Goal: Task Accomplishment & Management: Complete application form

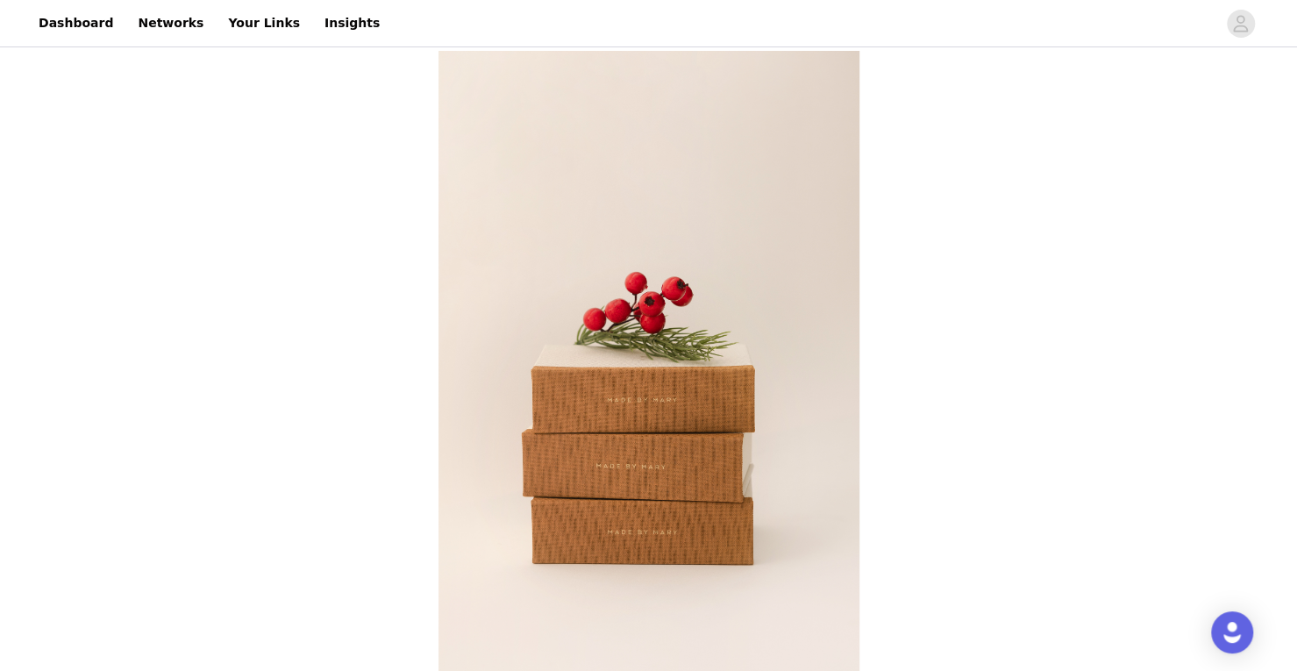
scroll to position [5, 0]
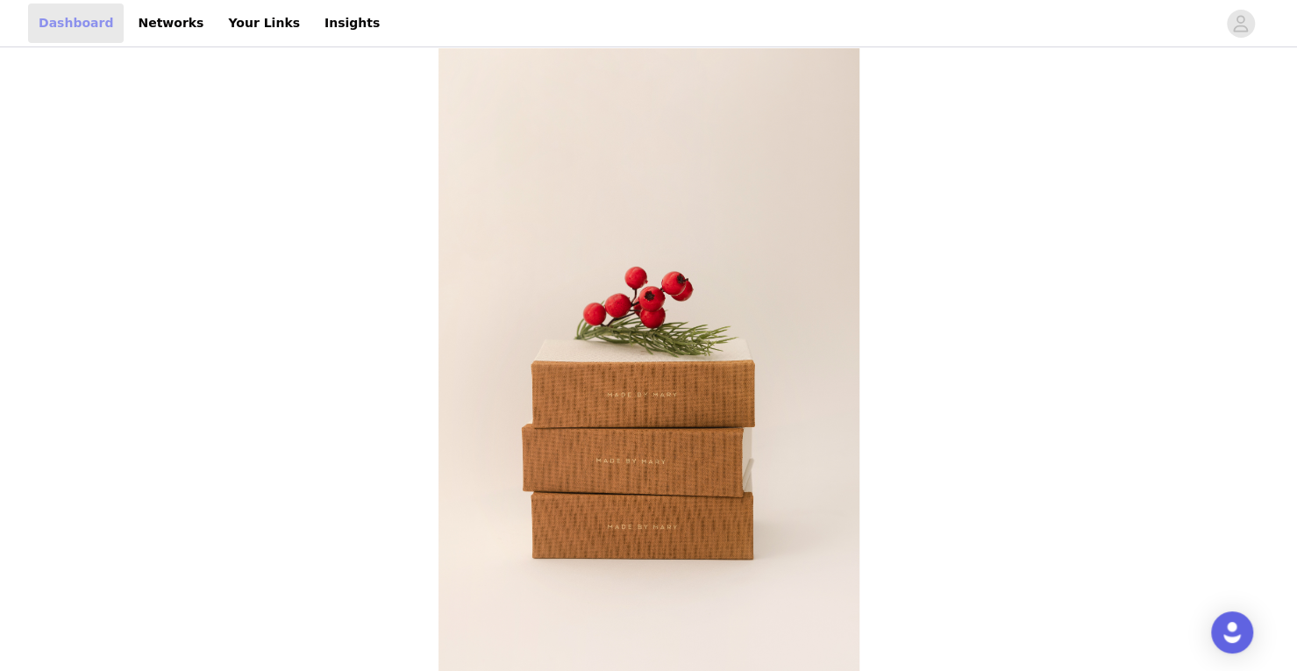
click at [75, 24] on link "Dashboard" at bounding box center [76, 23] width 96 height 39
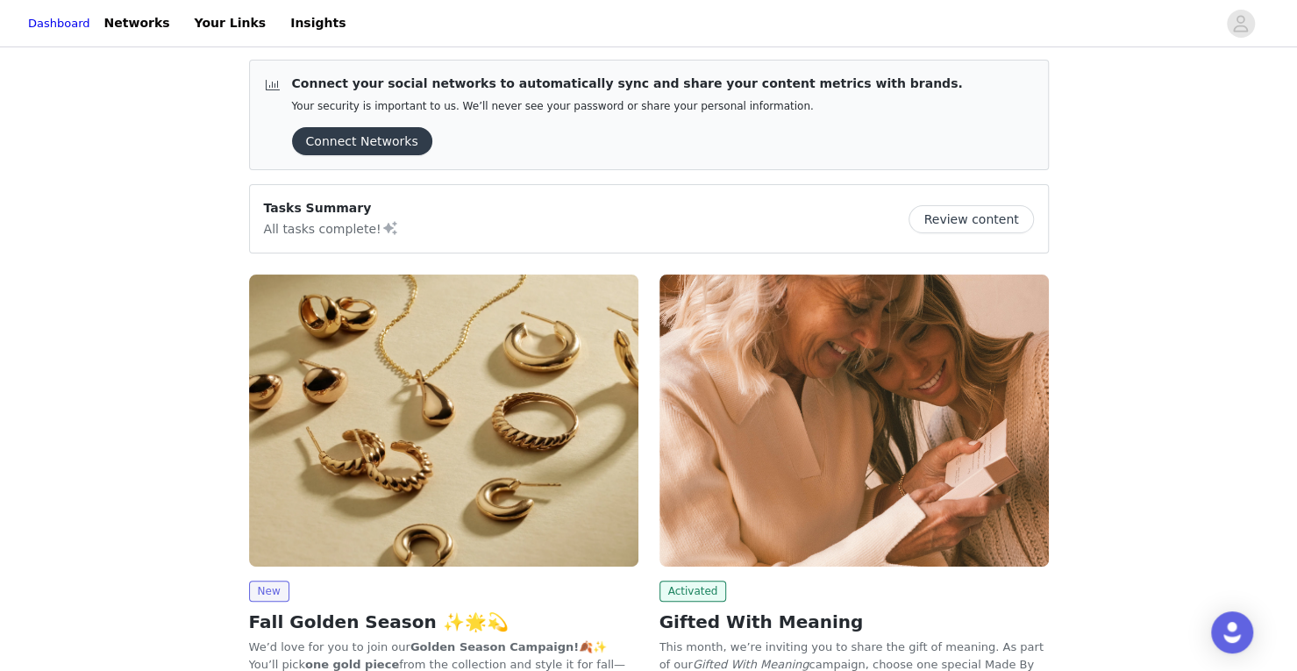
click at [871, 422] on img at bounding box center [853, 420] width 389 height 292
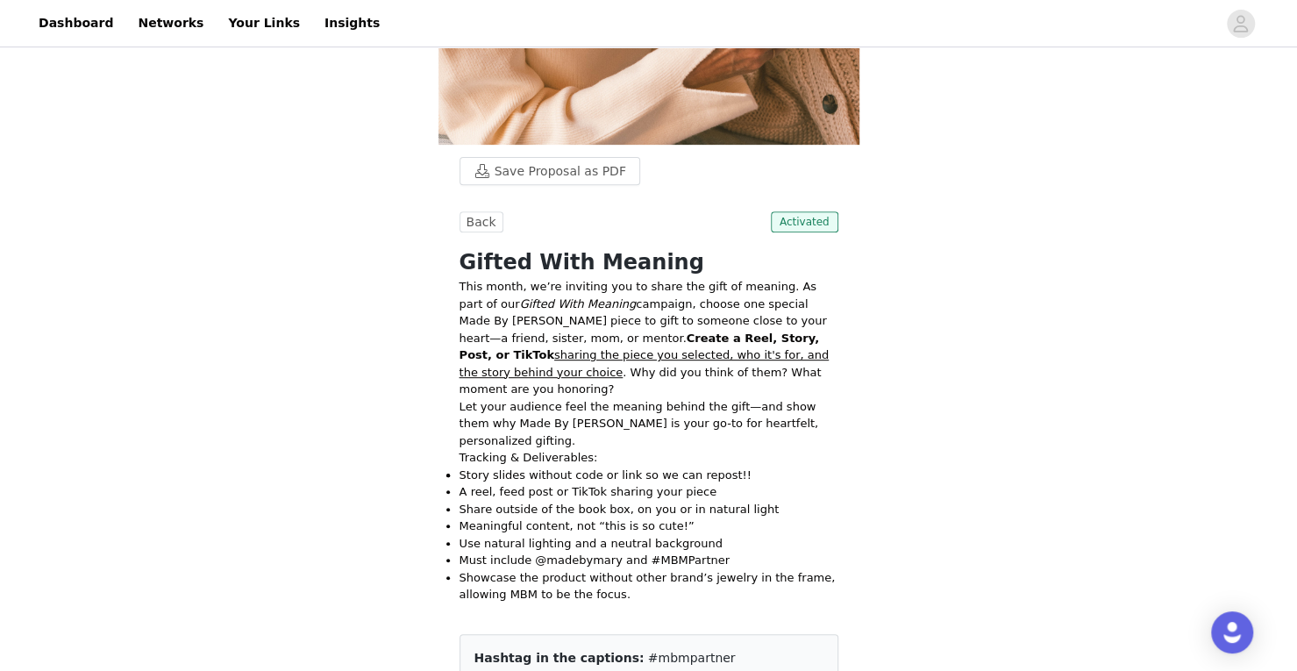
scroll to position [332, 0]
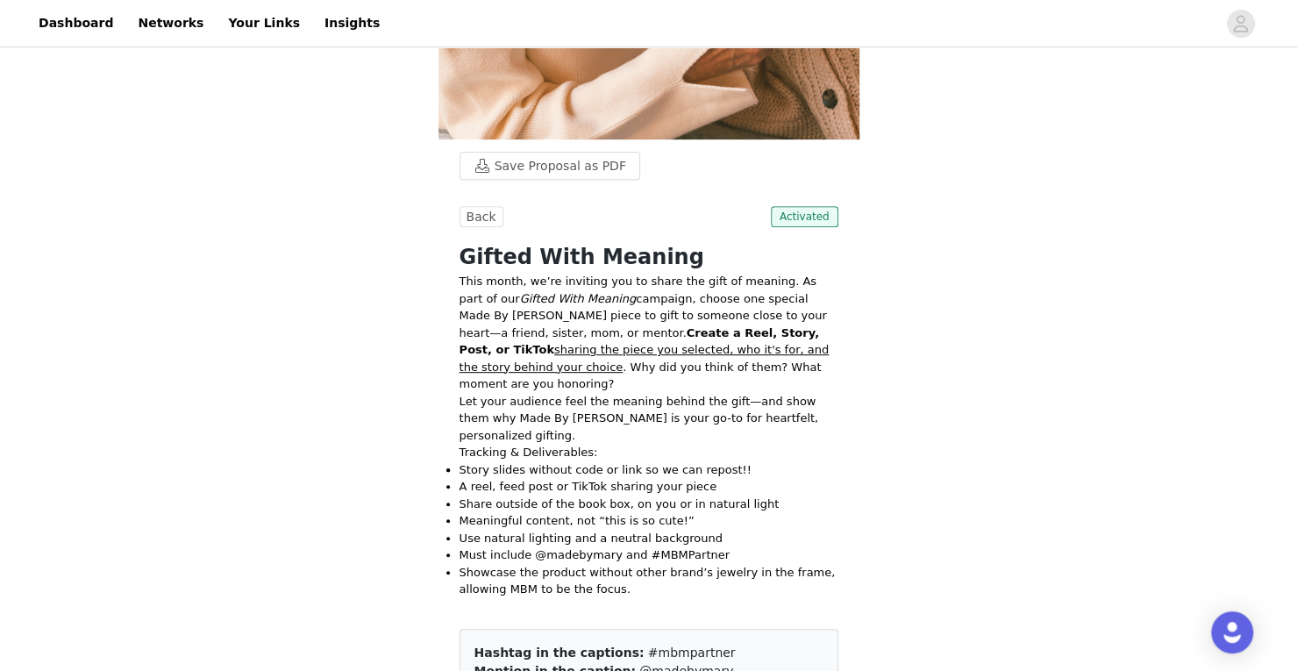
click at [684, 564] on p "Showcase the product without other brand’s jewelry in the frame, allowing MBM t…" at bounding box center [648, 581] width 379 height 34
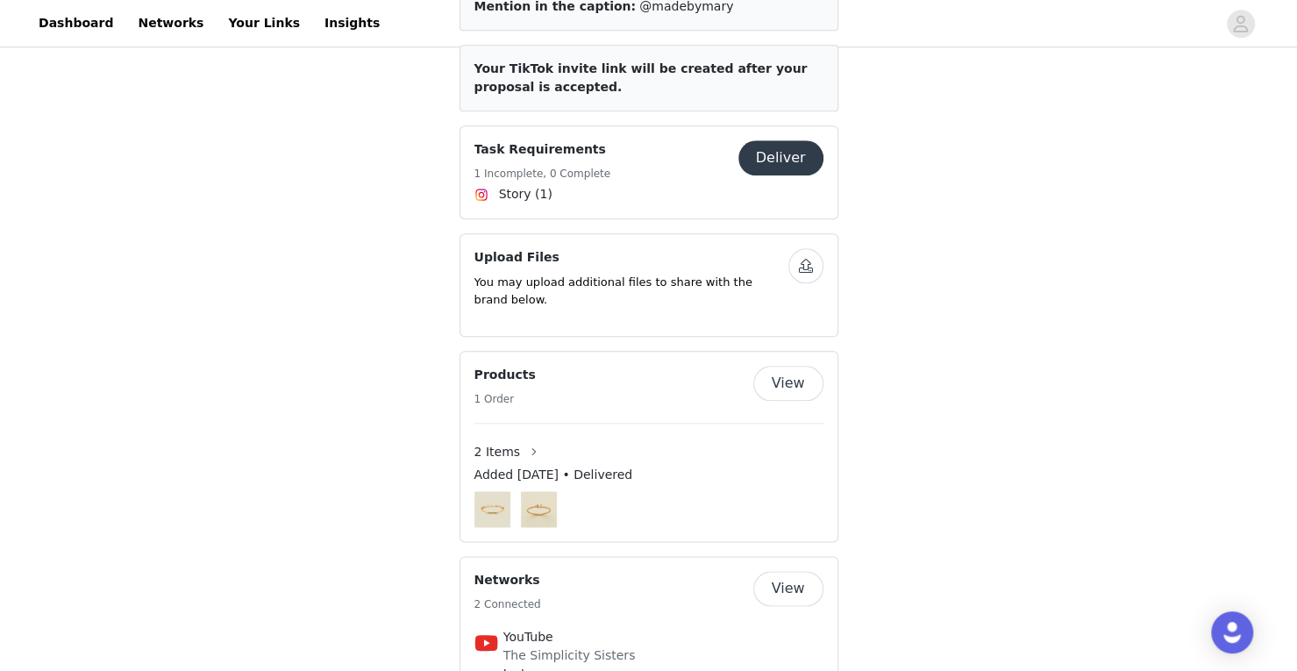
scroll to position [998, 0]
click at [509, 442] on span "2 Items" at bounding box center [497, 451] width 46 height 18
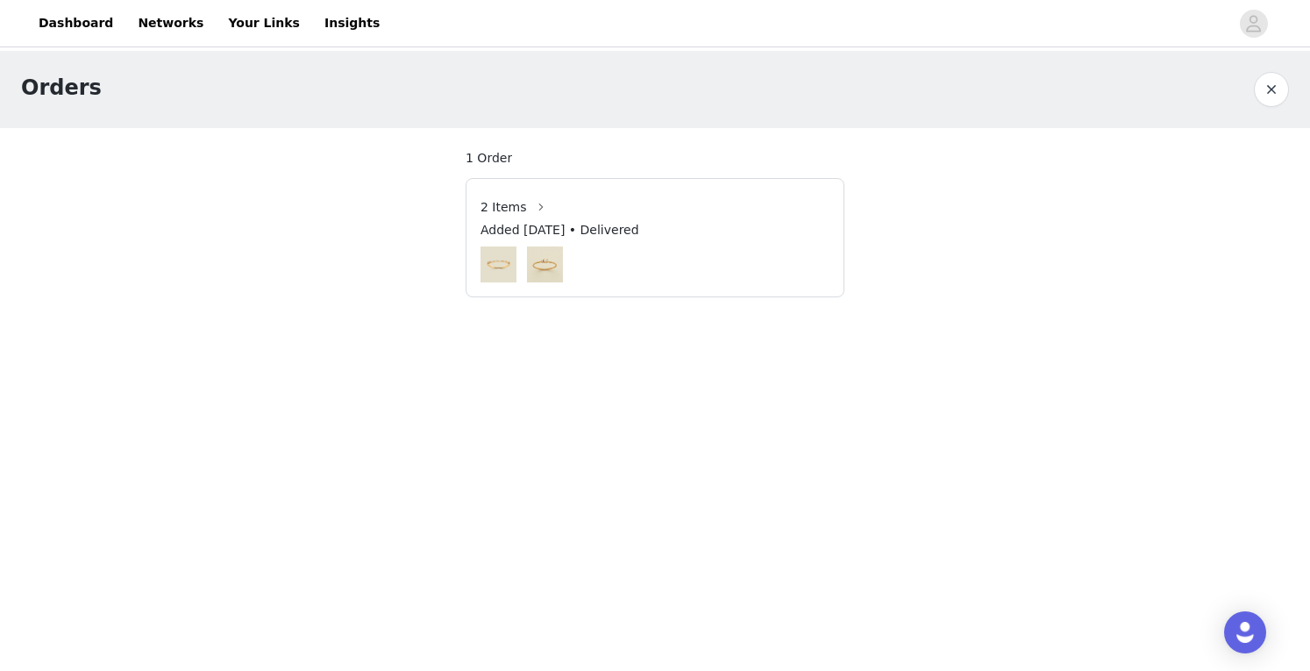
click at [498, 263] on img at bounding box center [498, 264] width 36 height 36
click at [501, 201] on span "2 Items" at bounding box center [503, 207] width 46 height 18
click at [539, 203] on button "button" at bounding box center [541, 207] width 28 height 28
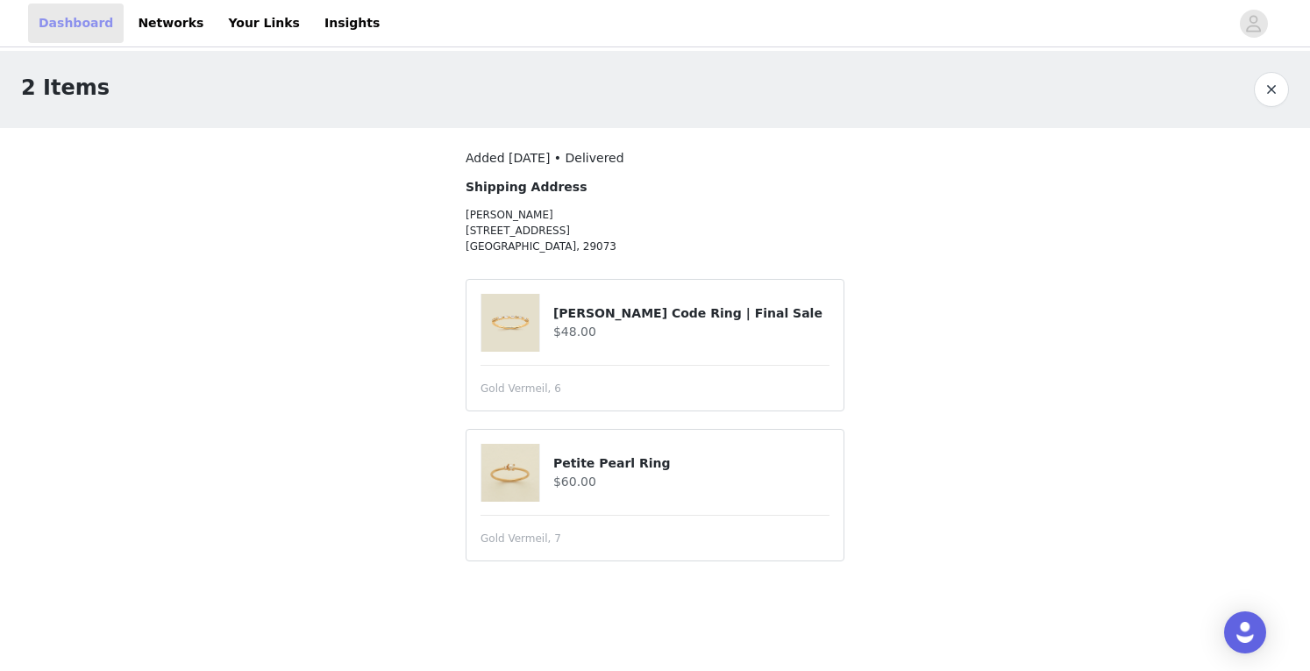
click at [69, 22] on link "Dashboard" at bounding box center [76, 23] width 96 height 39
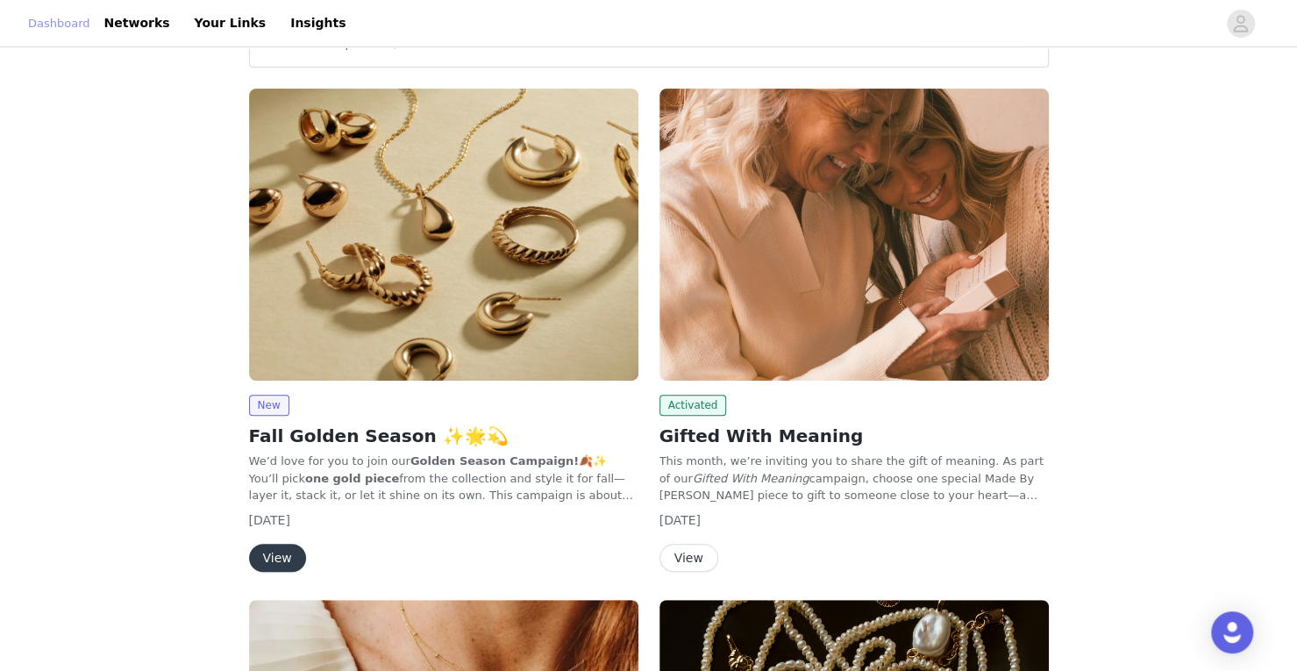
scroll to position [198, 0]
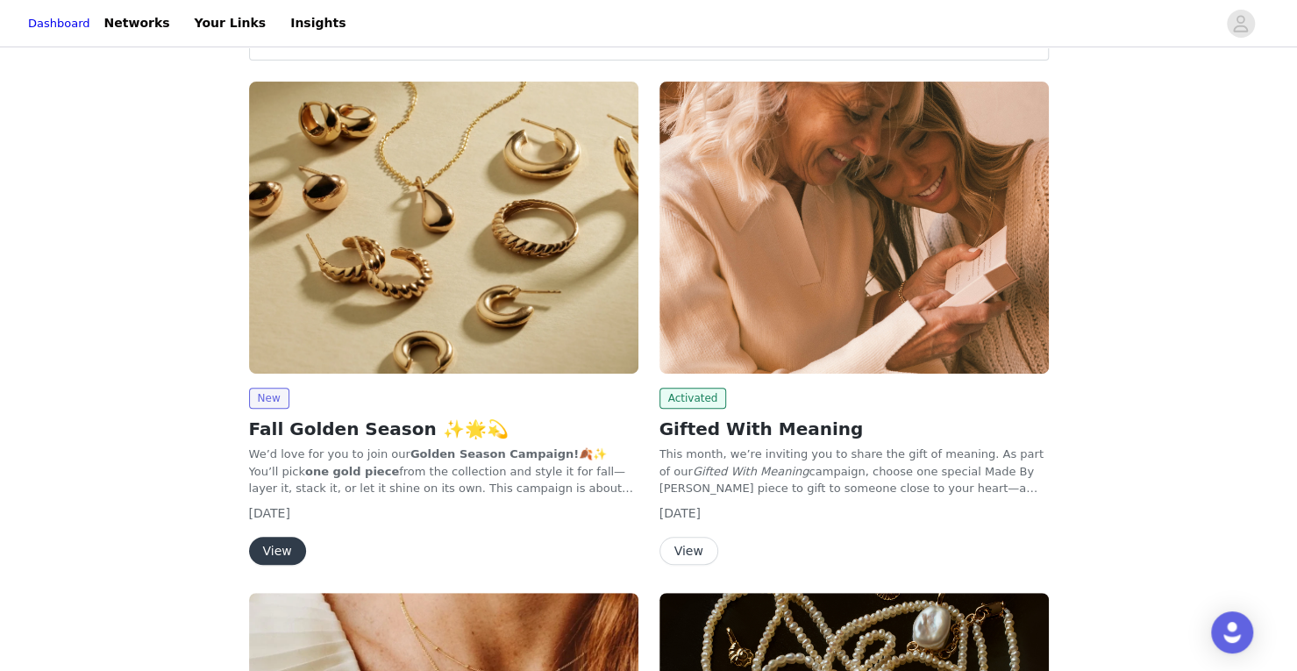
click at [785, 323] on img at bounding box center [853, 228] width 389 height 292
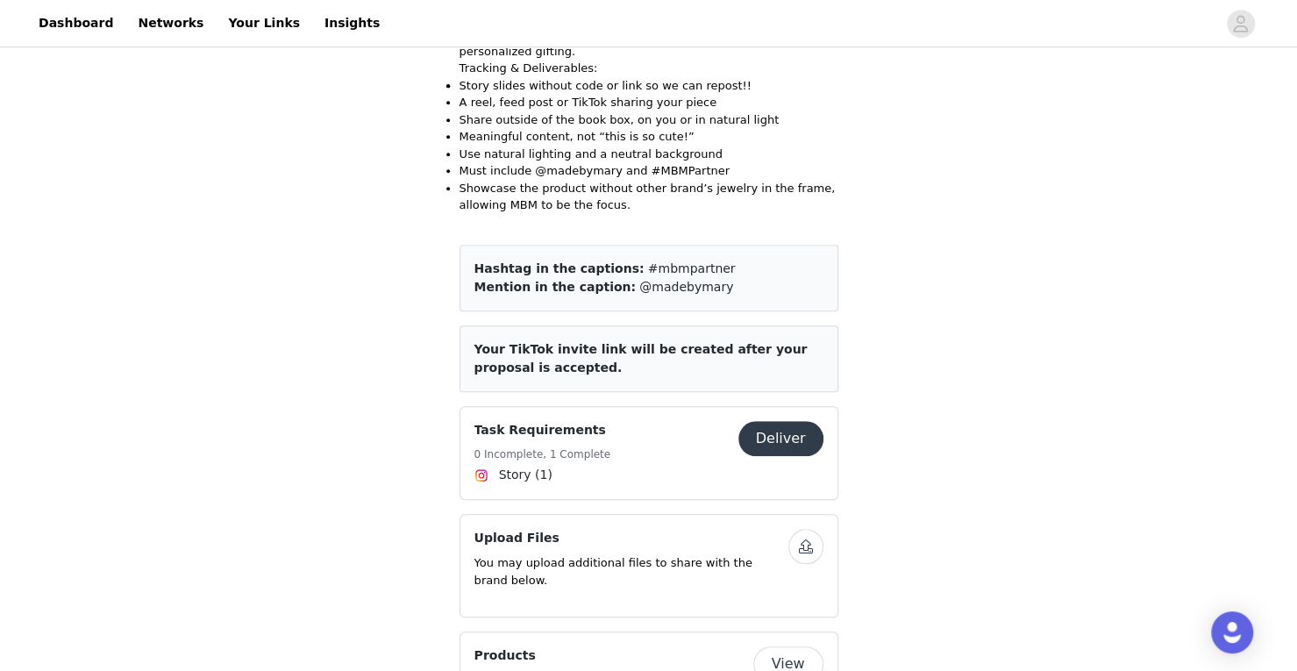
scroll to position [717, 0]
click at [784, 420] on button "Deliver" at bounding box center [780, 437] width 85 height 35
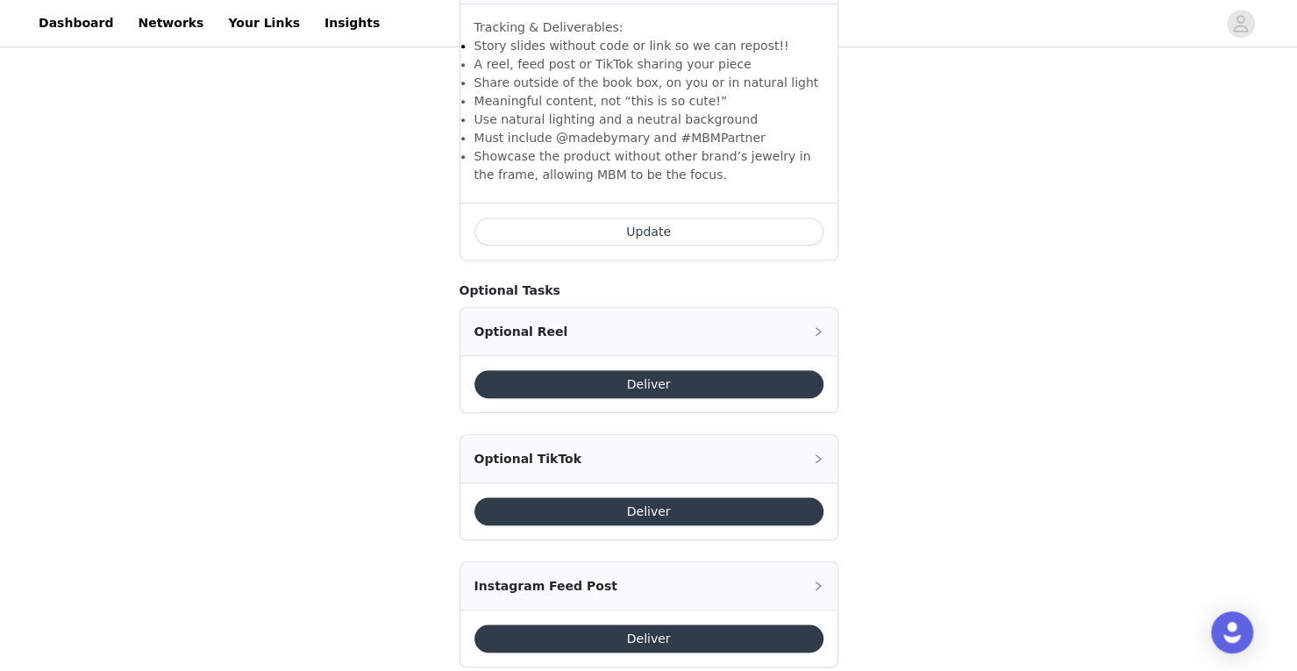
scroll to position [545, 0]
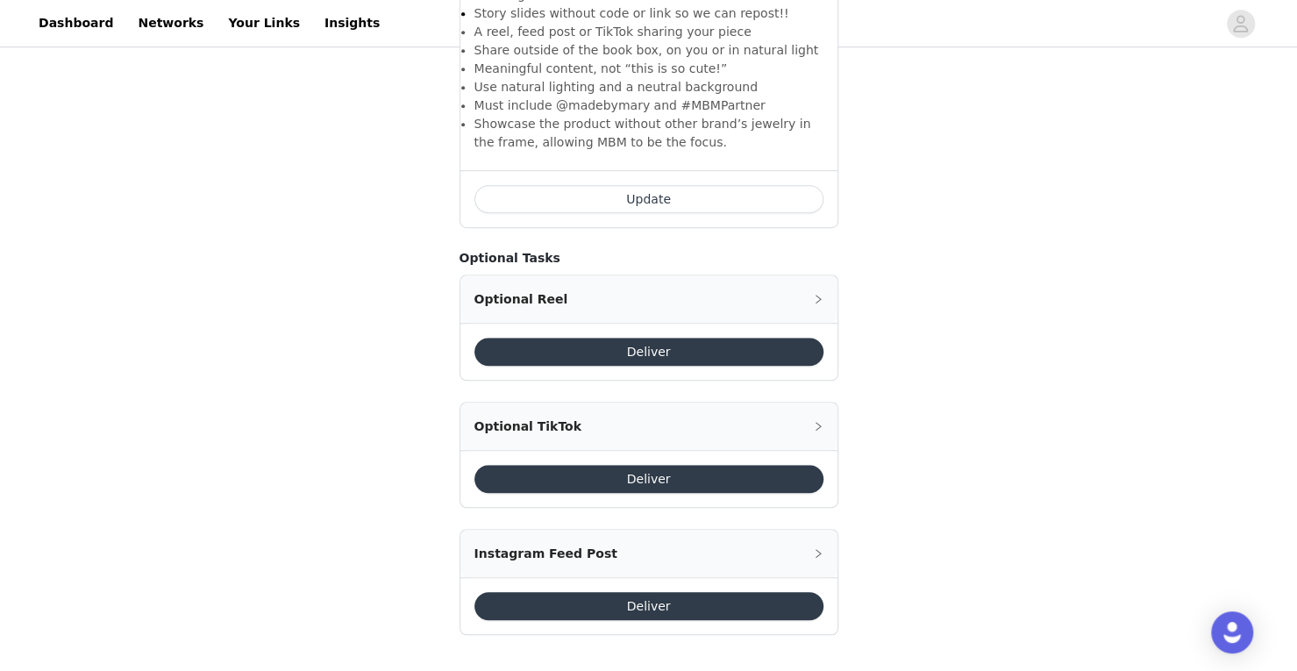
click at [614, 605] on button "Deliver" at bounding box center [648, 606] width 349 height 28
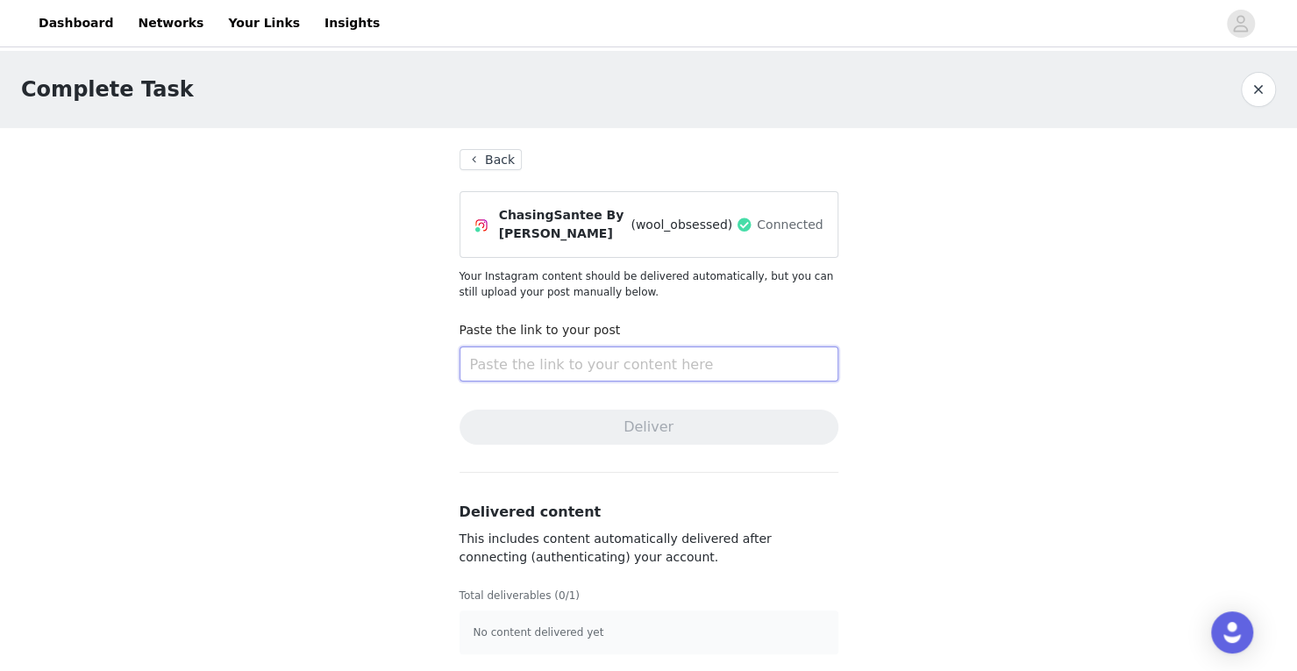
click at [603, 373] on input "text" at bounding box center [648, 363] width 379 height 35
paste input "[URL][DOMAIN_NAME]"
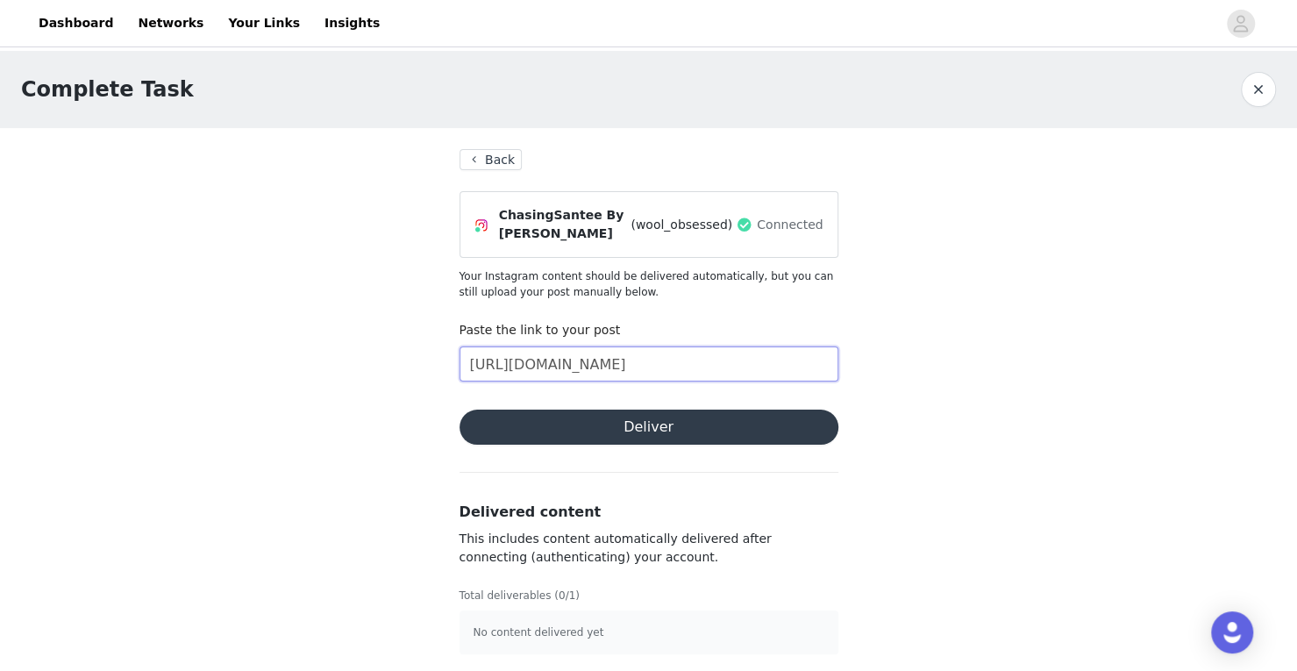
scroll to position [0, 126]
type input "[URL][DOMAIN_NAME]"
click at [697, 423] on button "Deliver" at bounding box center [648, 426] width 379 height 35
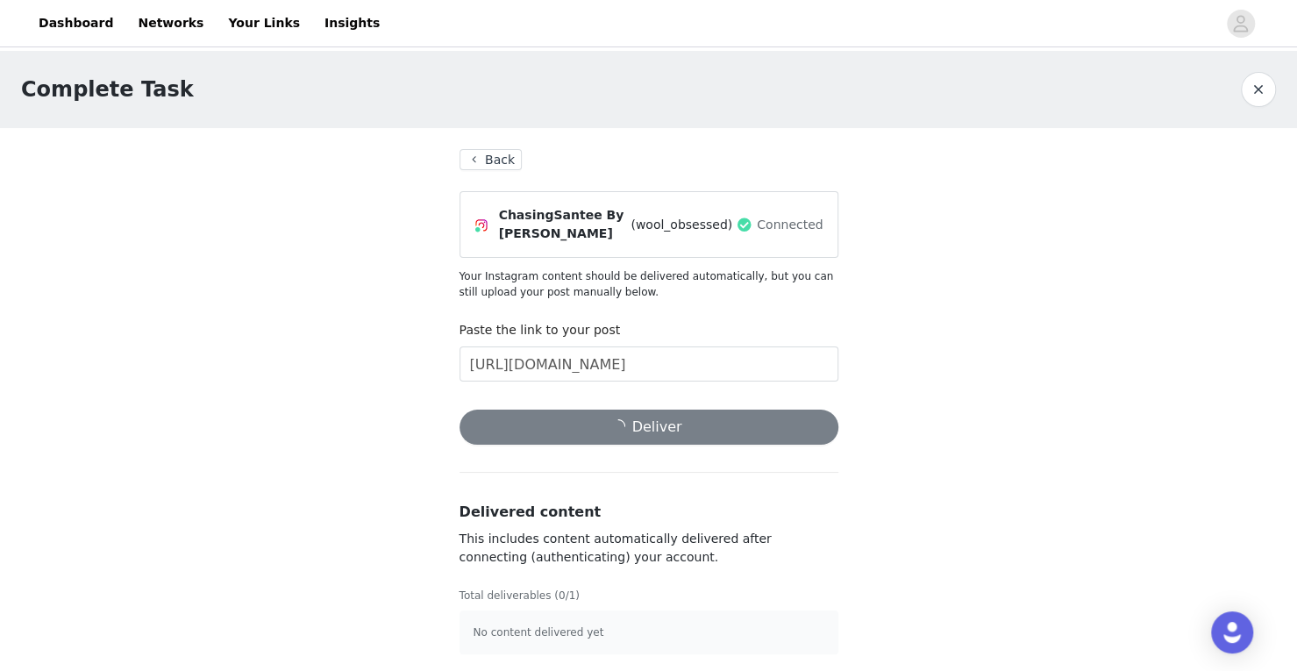
scroll to position [4, 0]
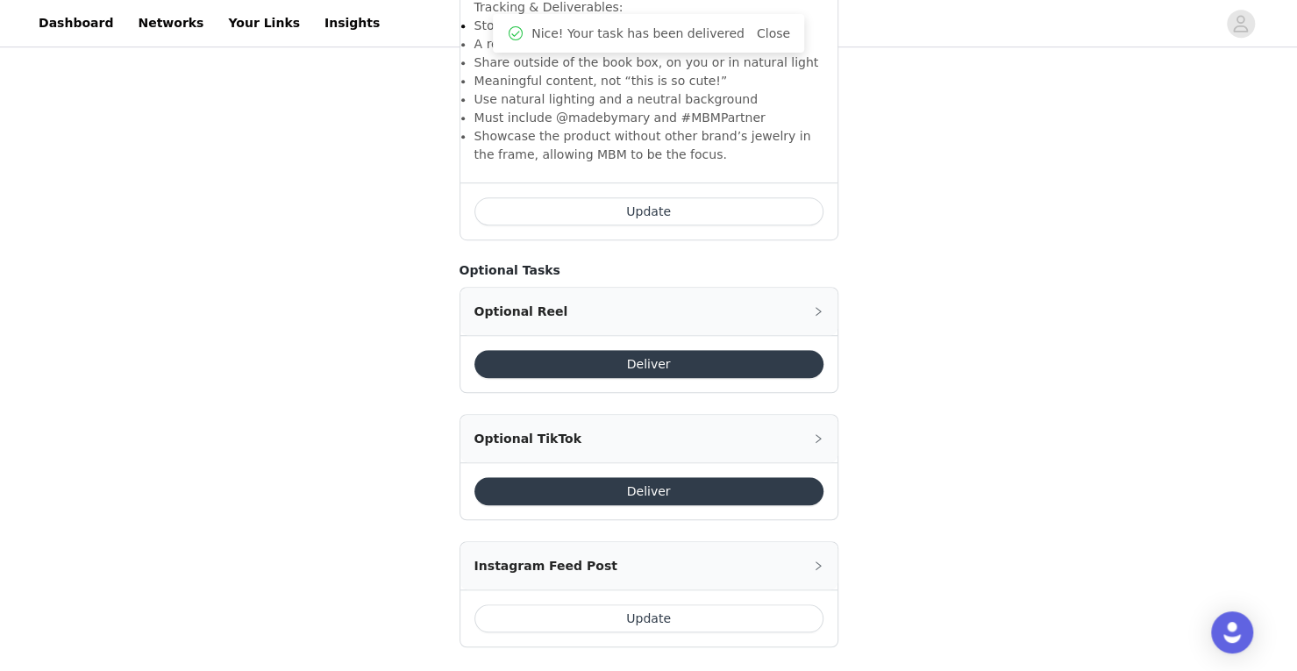
scroll to position [537, 0]
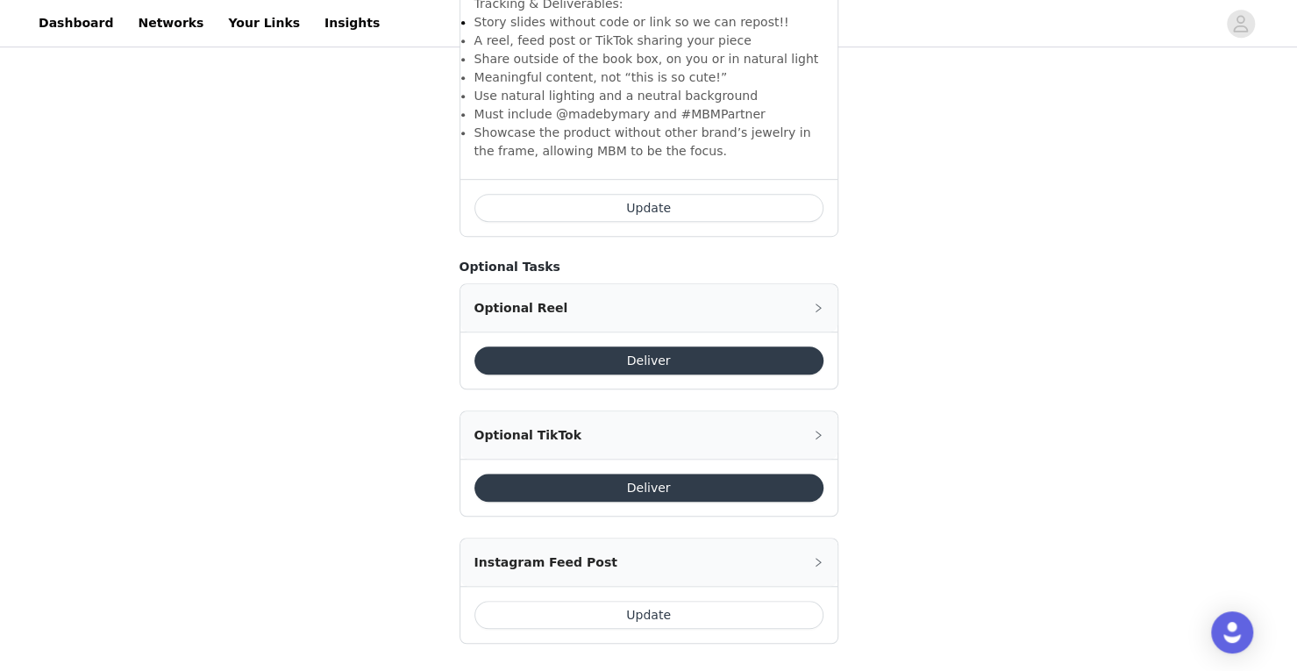
click at [709, 359] on button "Deliver" at bounding box center [648, 360] width 349 height 28
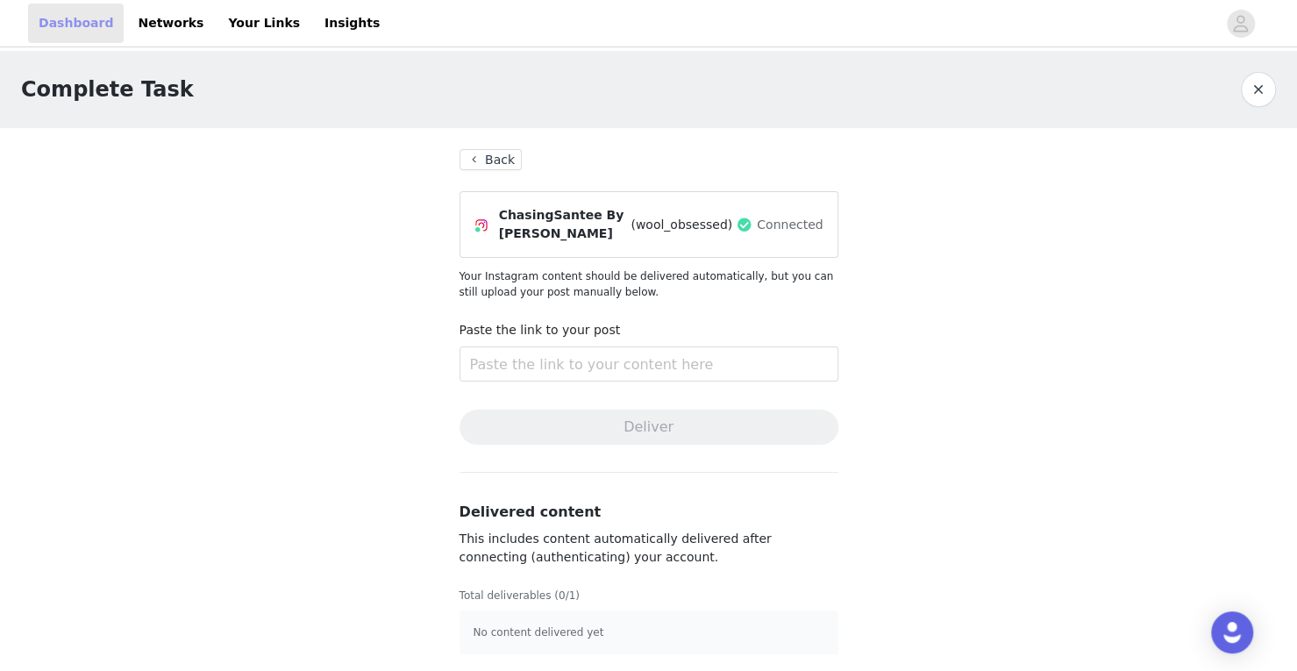
click at [85, 32] on link "Dashboard" at bounding box center [76, 23] width 96 height 39
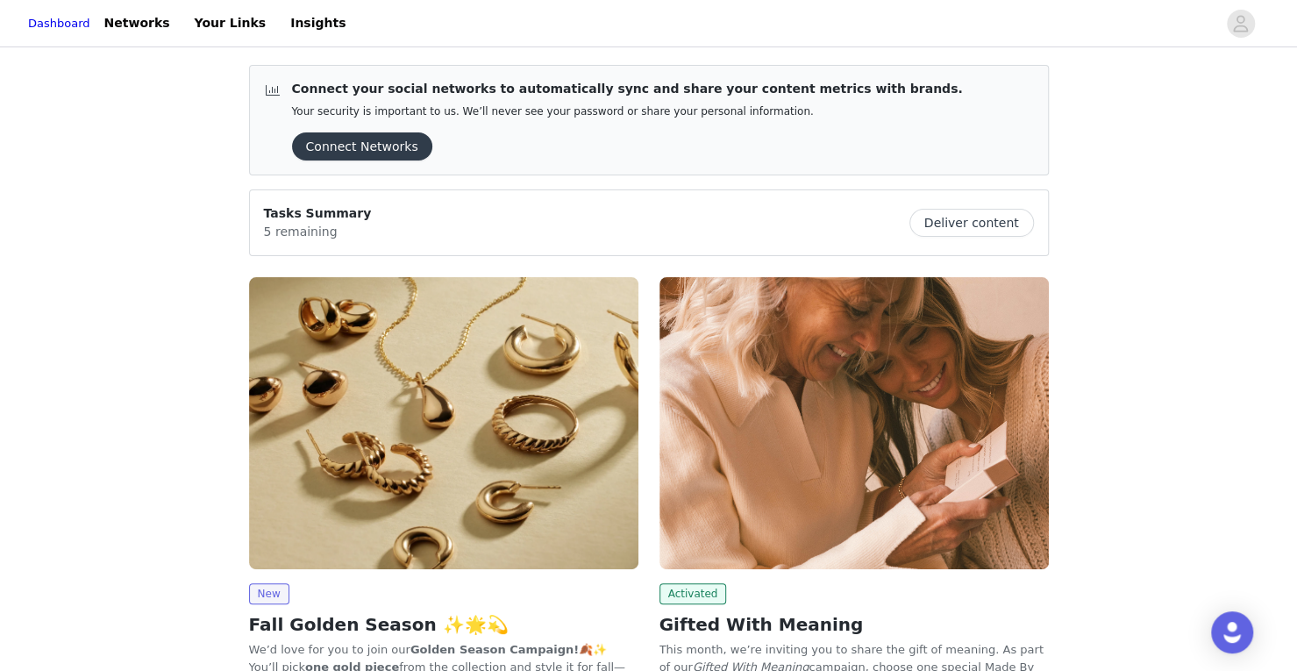
click at [393, 393] on img at bounding box center [443, 423] width 389 height 292
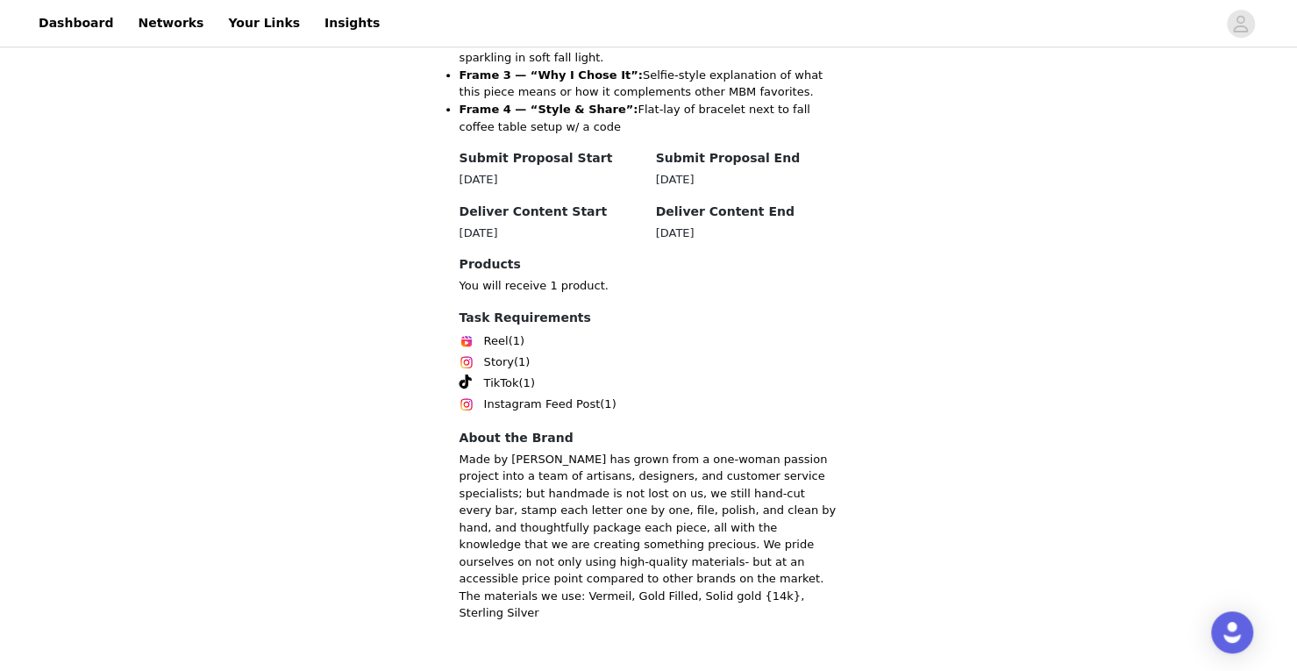
scroll to position [1036, 0]
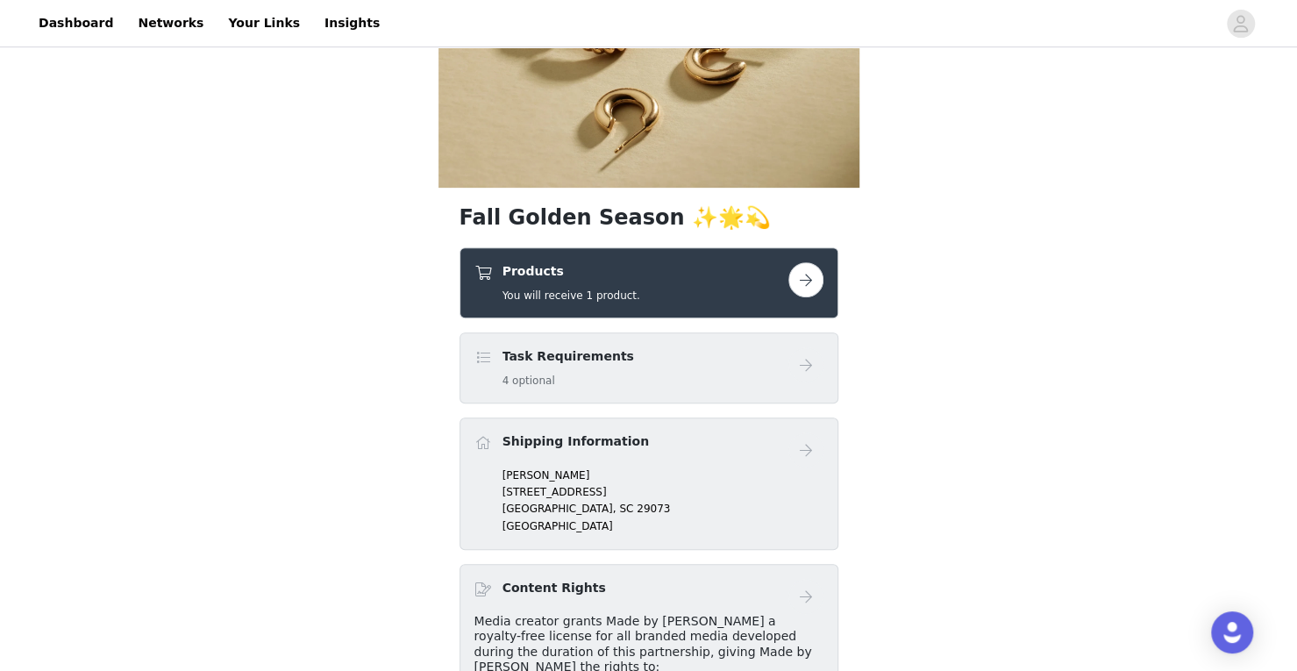
scroll to position [285, 0]
click at [804, 281] on button "button" at bounding box center [805, 278] width 35 height 35
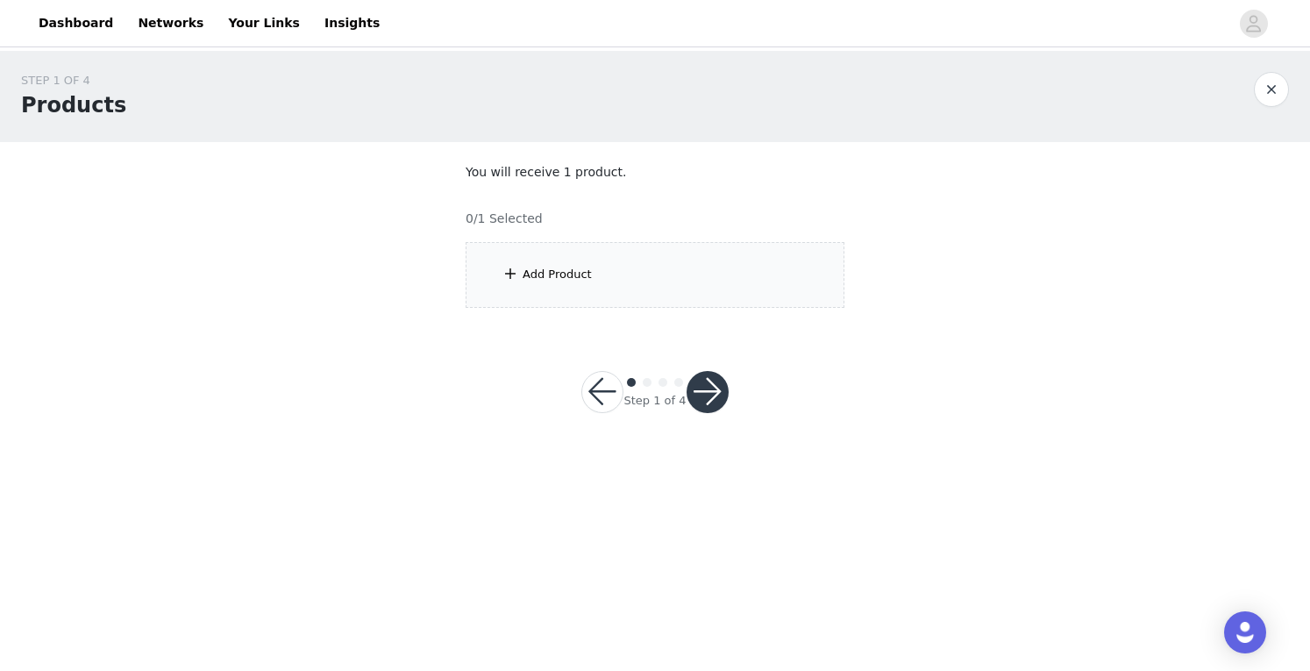
click at [698, 257] on div "Add Product" at bounding box center [655, 275] width 379 height 66
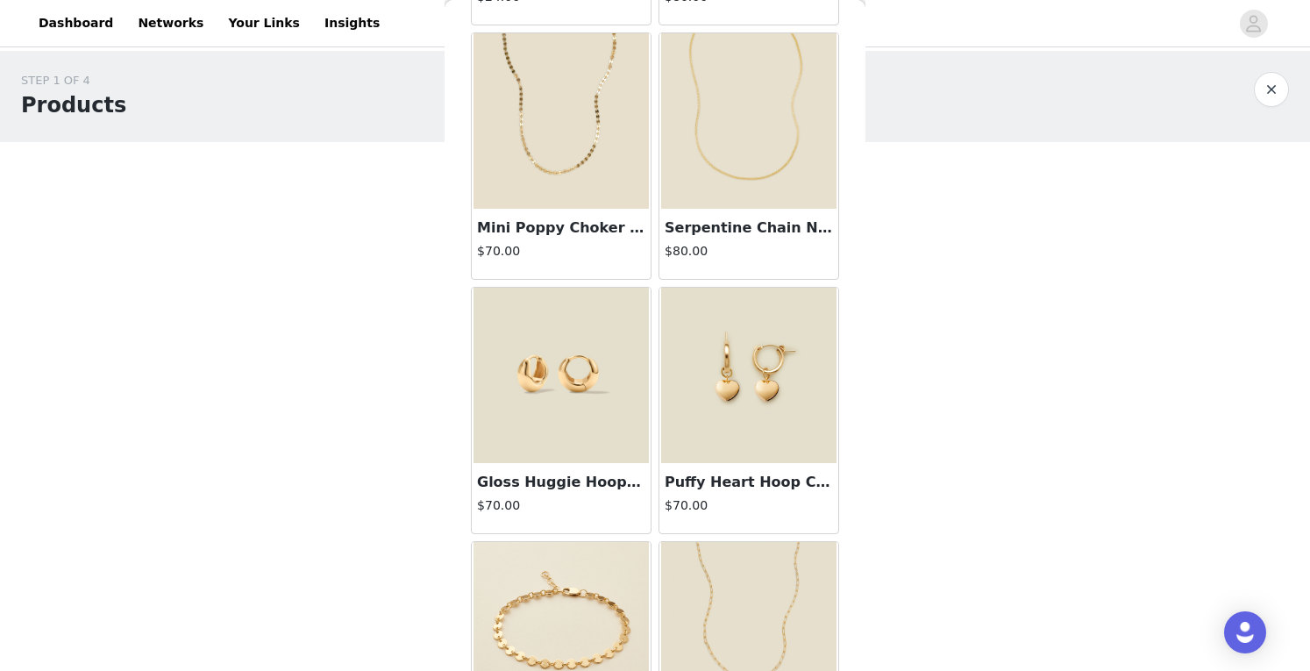
scroll to position [2344, 0]
click at [748, 354] on img at bounding box center [748, 374] width 175 height 175
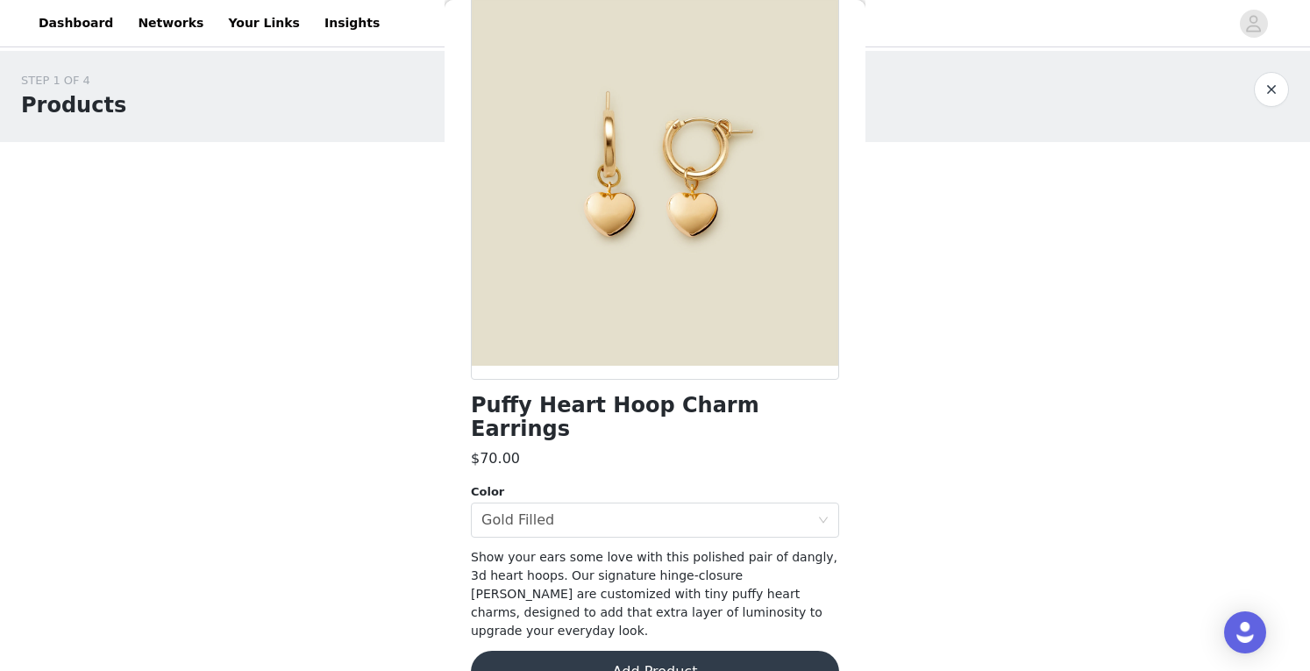
scroll to position [0, 0]
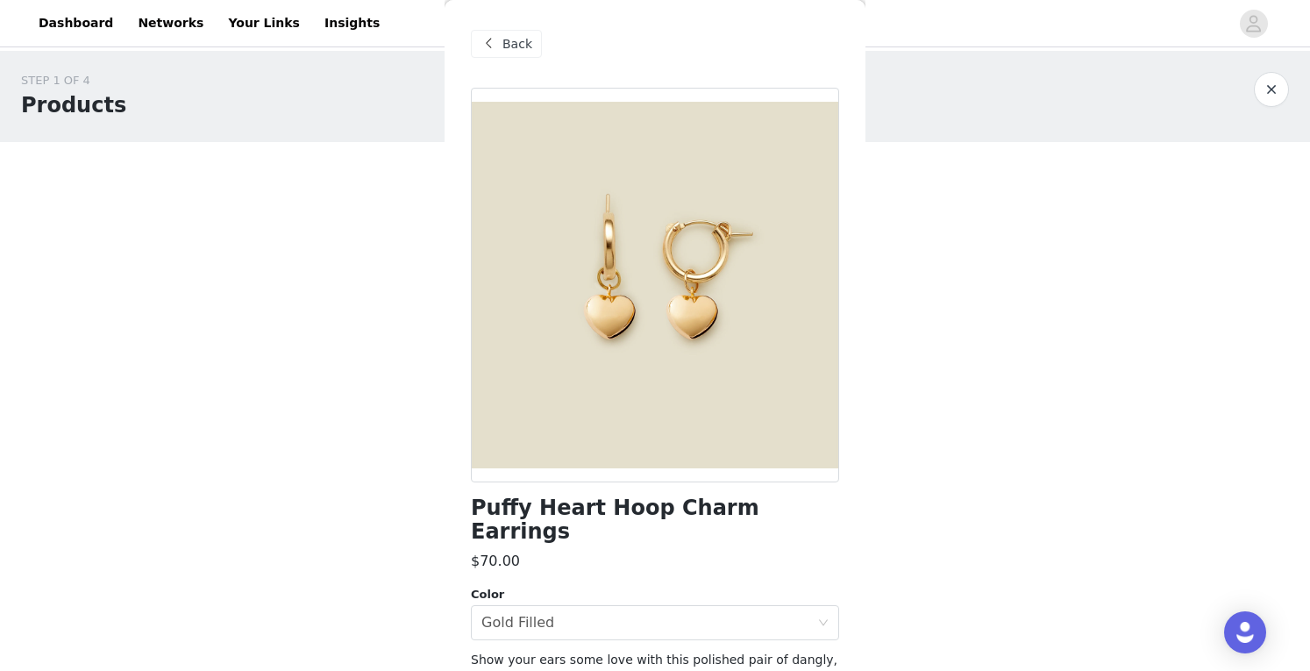
click at [498, 61] on div "Back" at bounding box center [655, 44] width 368 height 88
click at [505, 45] on span "Back" at bounding box center [517, 44] width 30 height 18
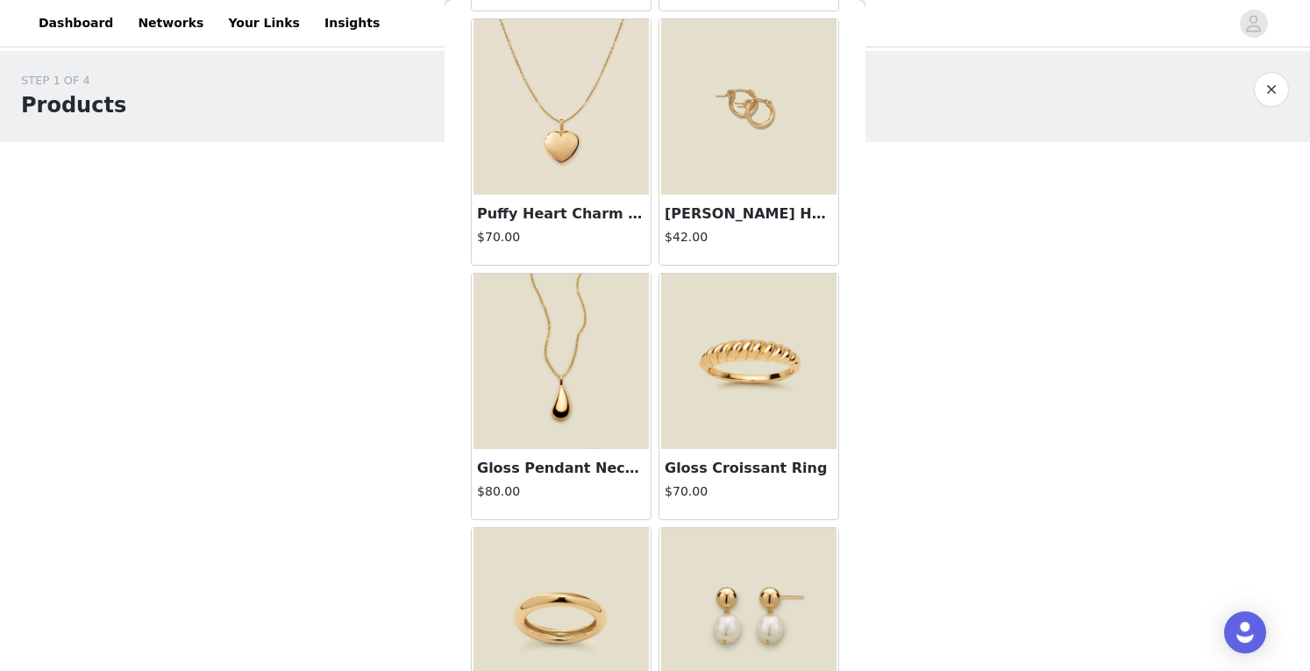
scroll to position [3089, 0]
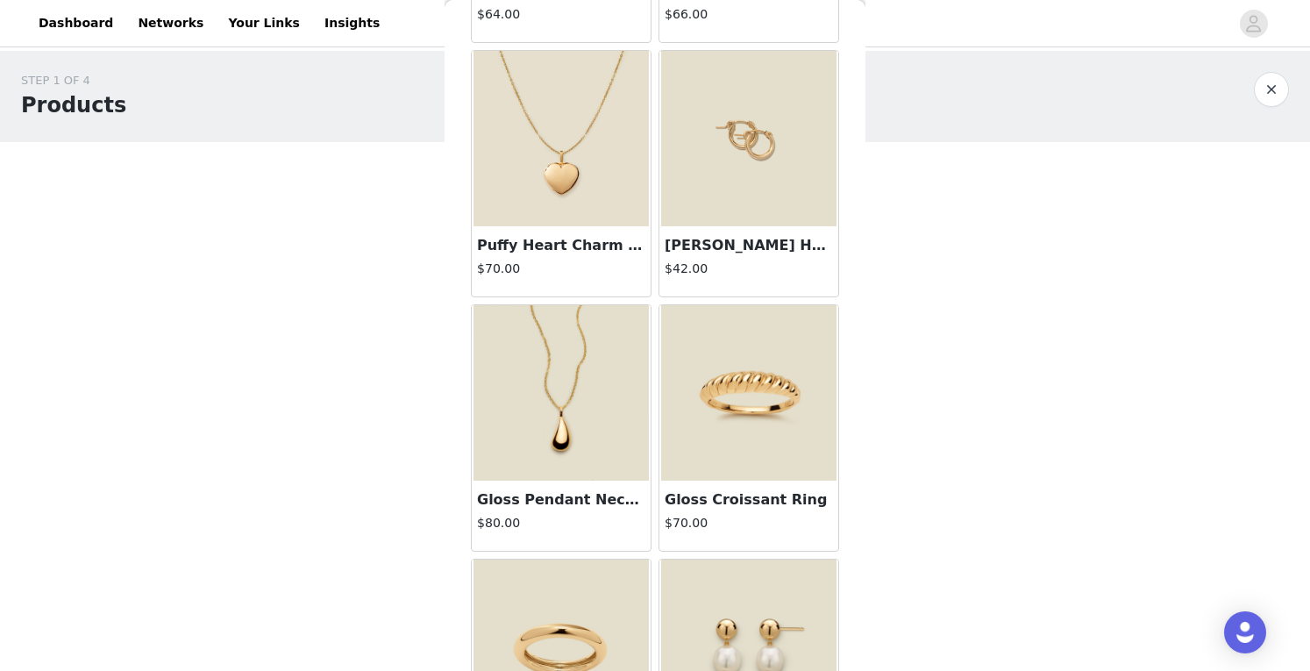
click at [568, 395] on img at bounding box center [560, 392] width 175 height 175
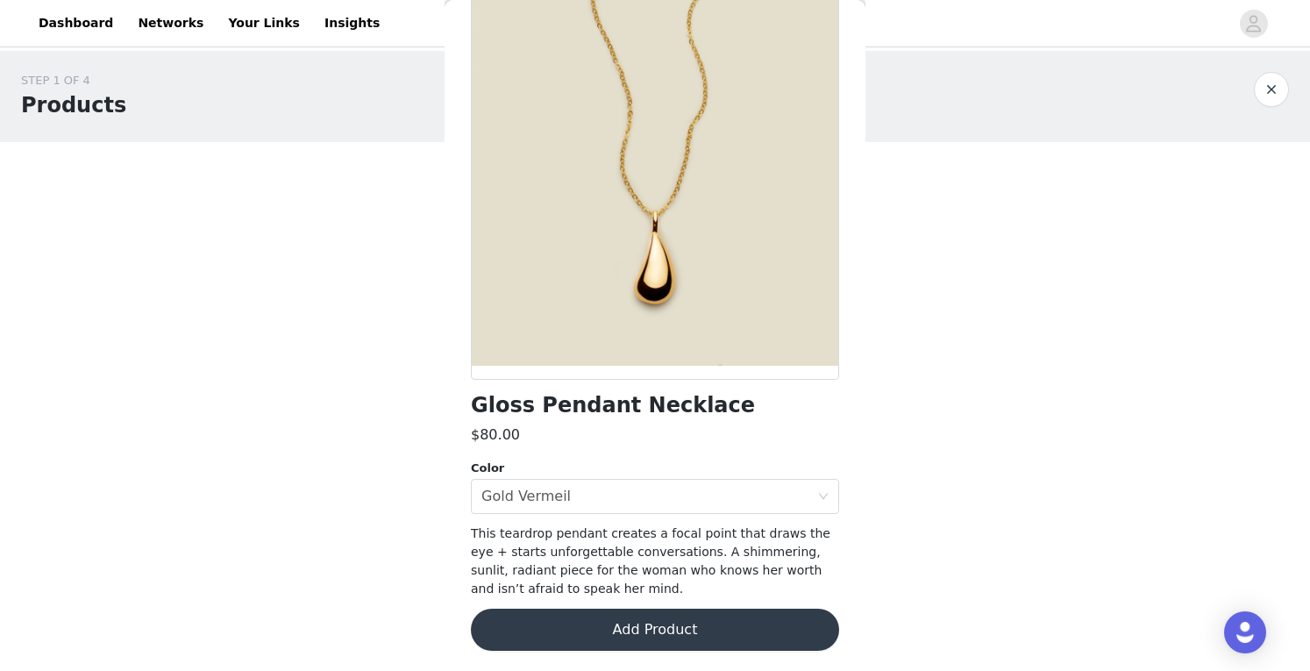
scroll to position [101, 0]
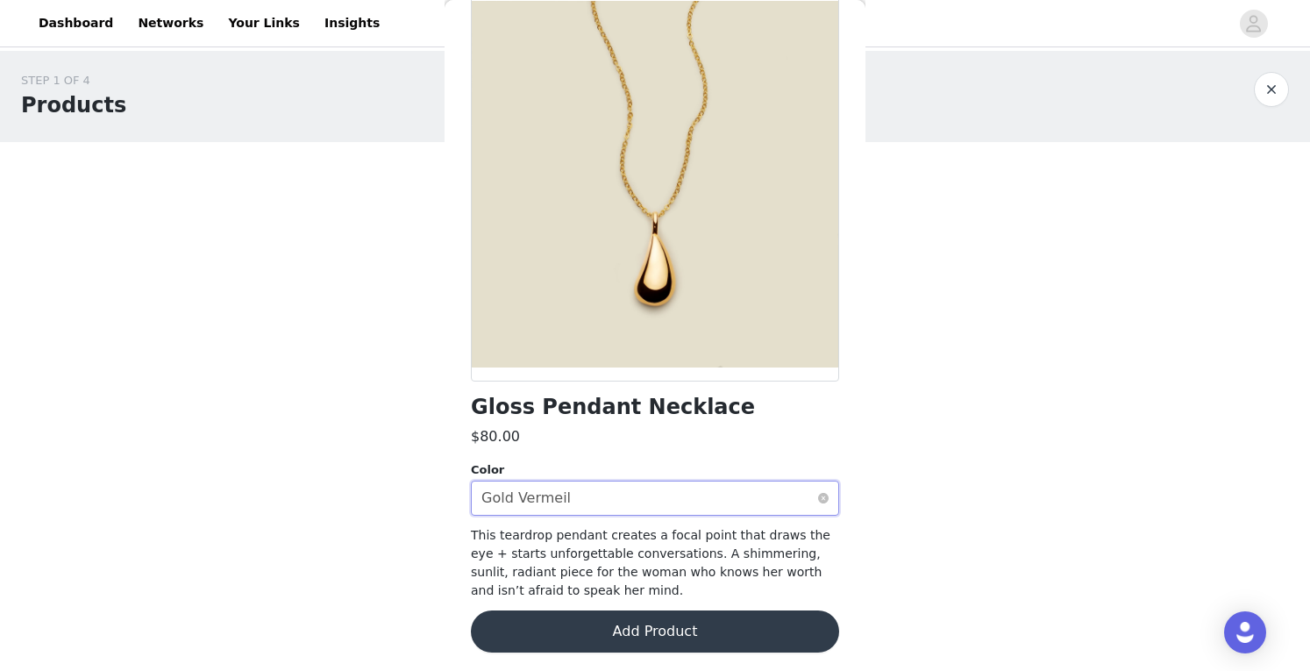
click at [672, 487] on div "Select color Gold Vermeil" at bounding box center [649, 497] width 336 height 33
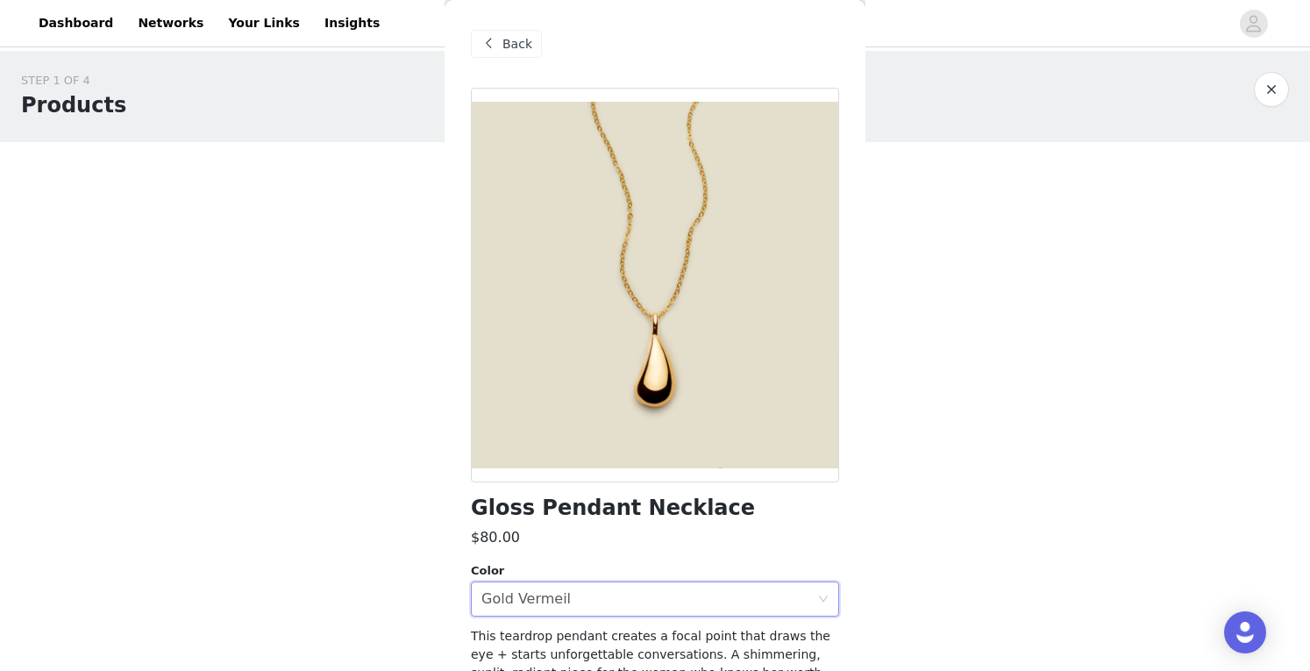
scroll to position [103, 0]
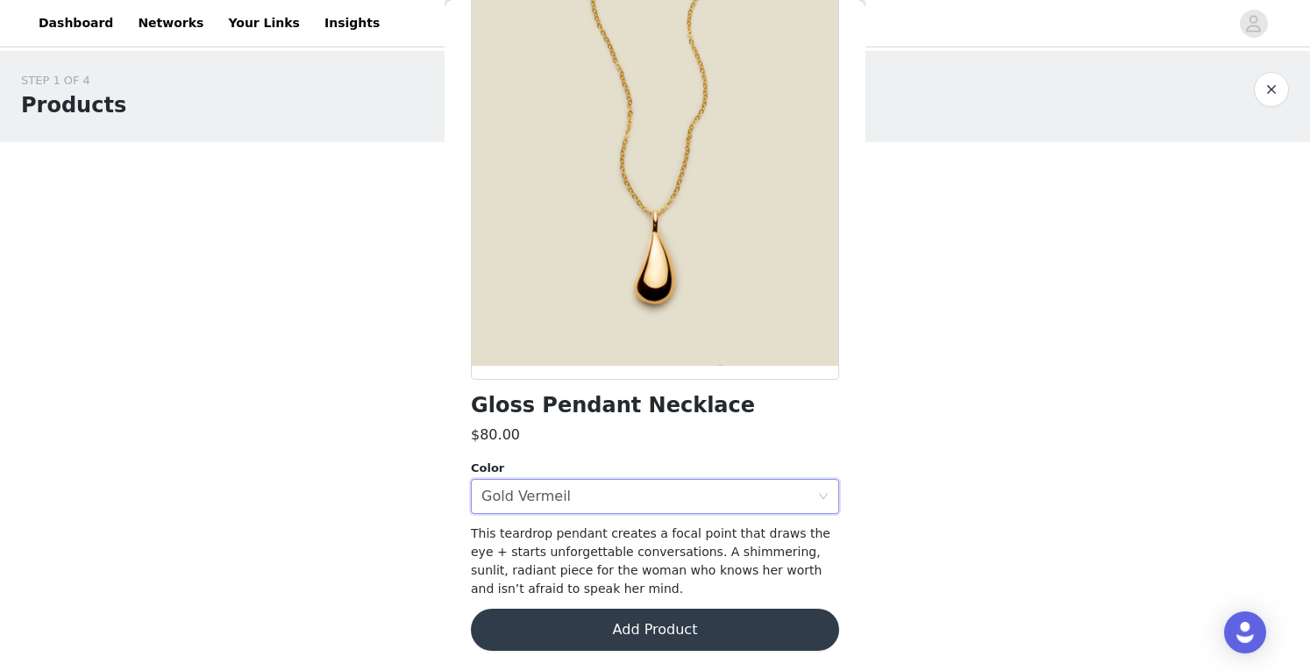
click at [643, 636] on button "Add Product" at bounding box center [655, 629] width 368 height 42
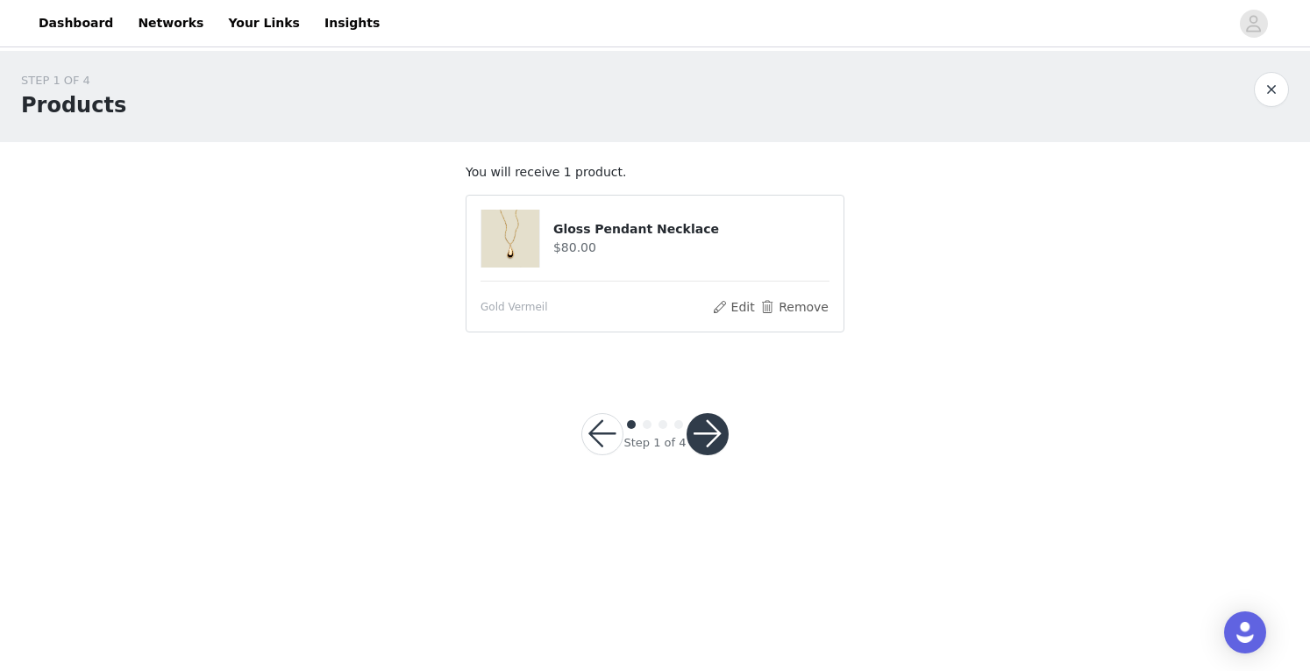
click at [542, 223] on div at bounding box center [516, 239] width 73 height 58
click at [785, 313] on button "Remove" at bounding box center [794, 306] width 70 height 21
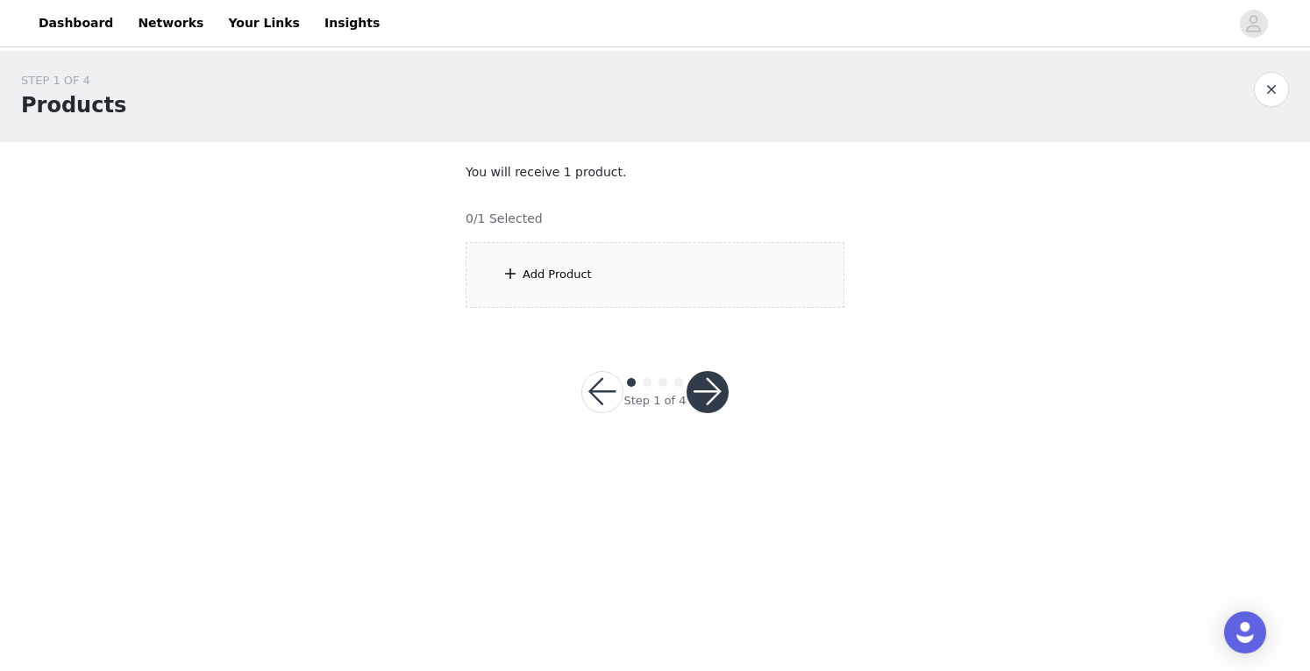
click at [596, 263] on div "Add Product" at bounding box center [655, 275] width 379 height 66
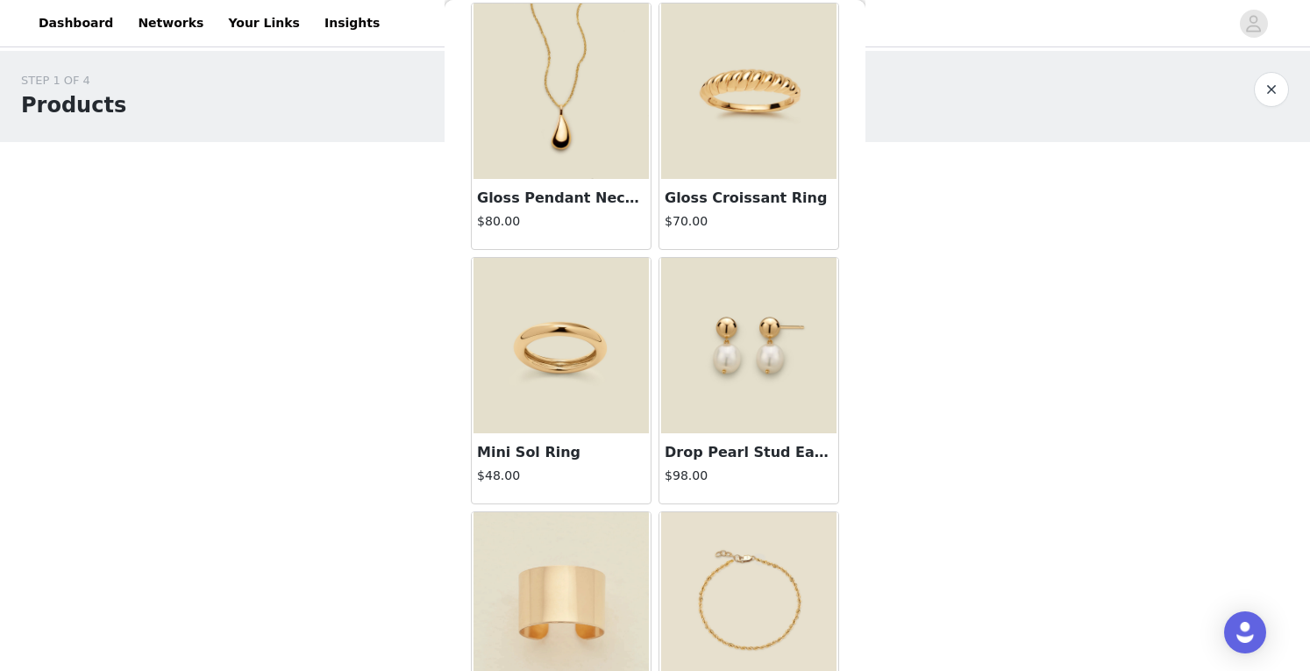
scroll to position [3472, 0]
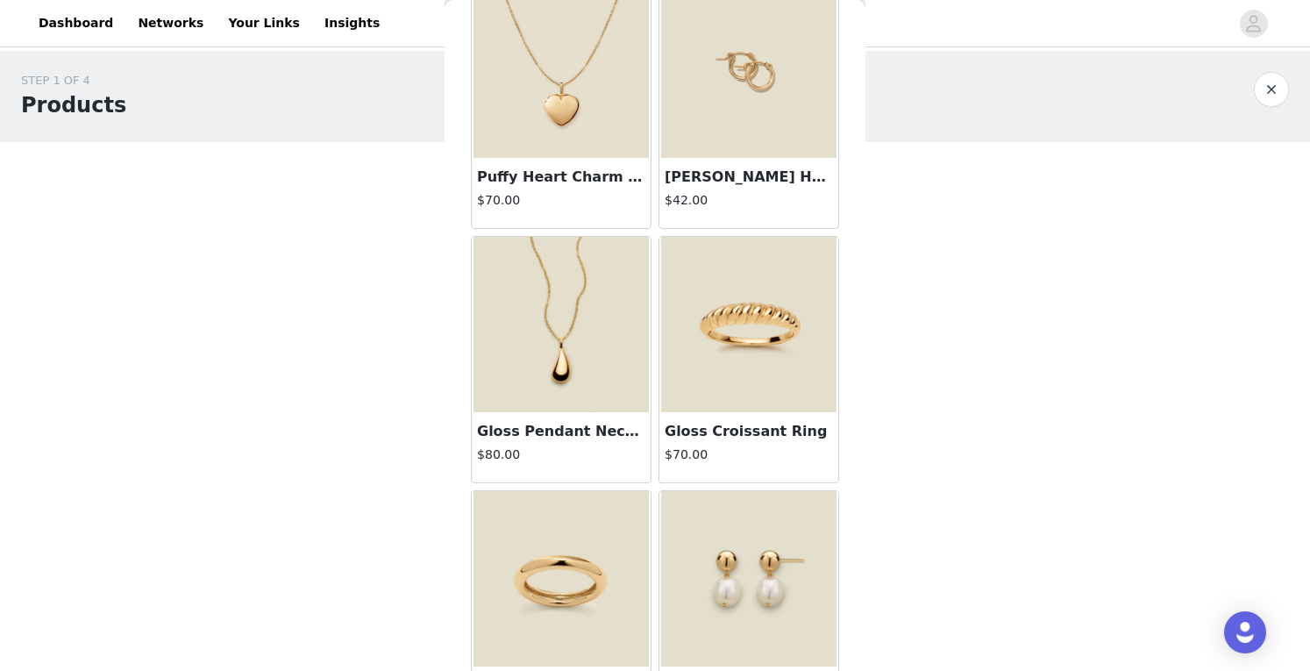
click at [521, 302] on img at bounding box center [560, 324] width 175 height 175
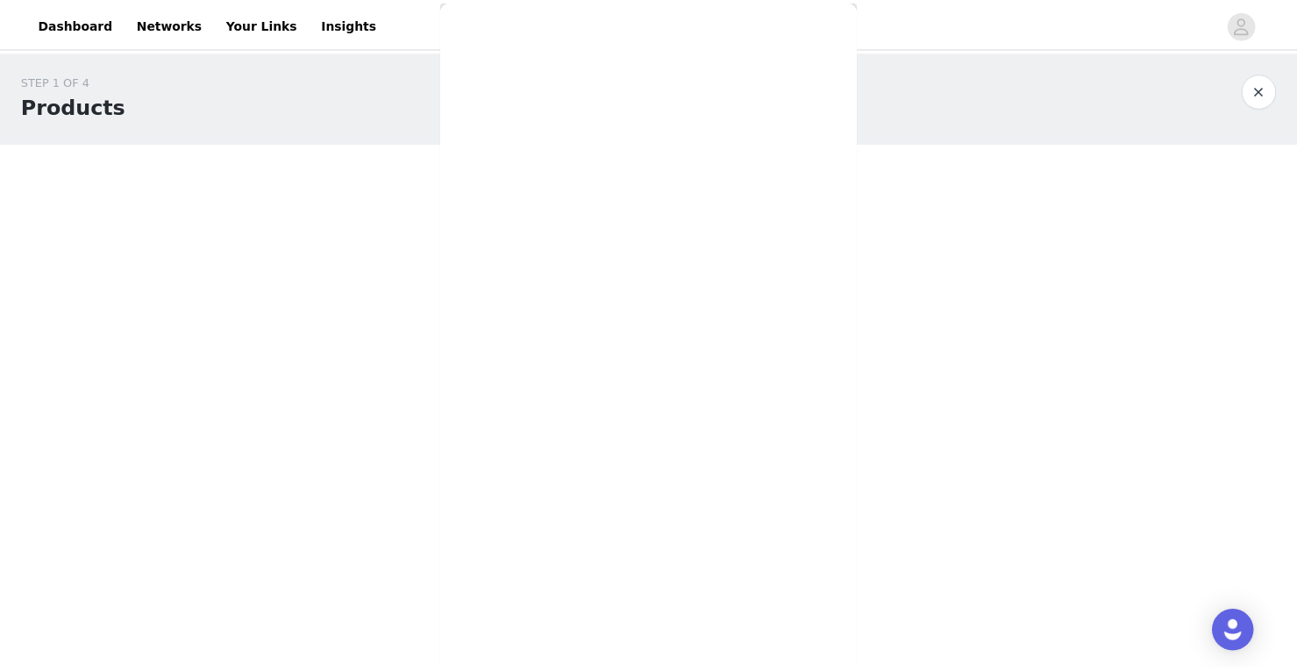
scroll to position [103, 0]
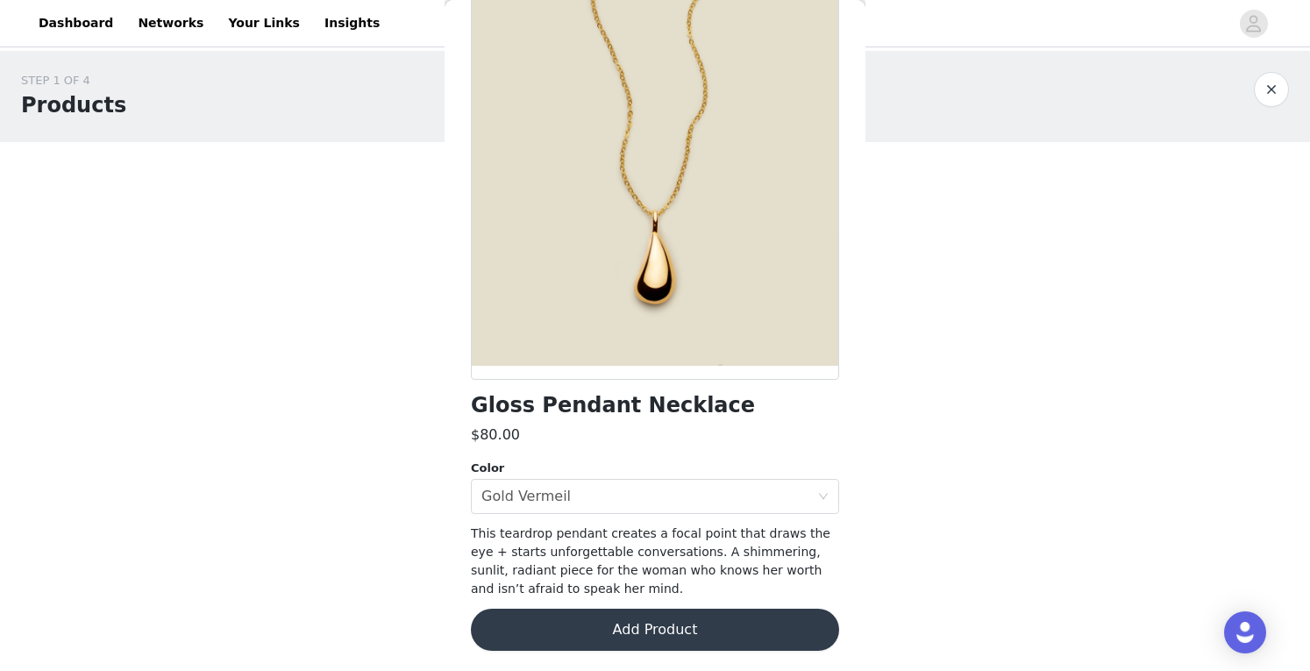
click at [612, 629] on button "Add Product" at bounding box center [655, 629] width 368 height 42
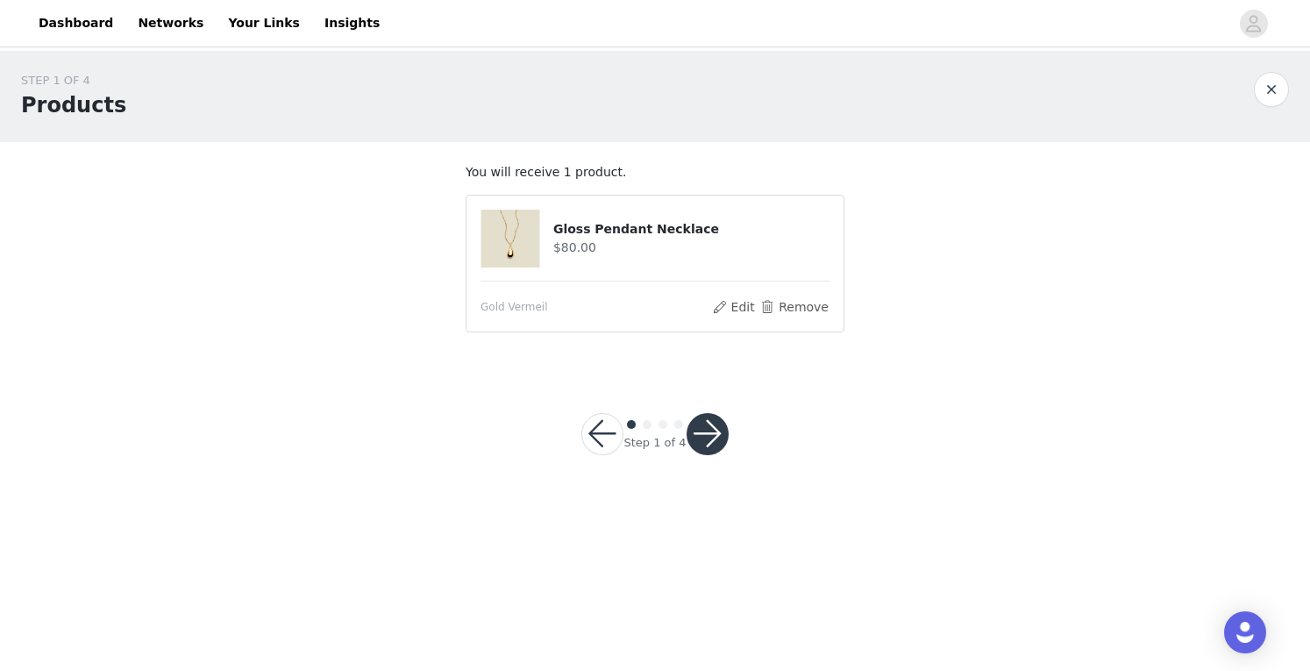
click at [709, 433] on button "button" at bounding box center [707, 434] width 42 height 42
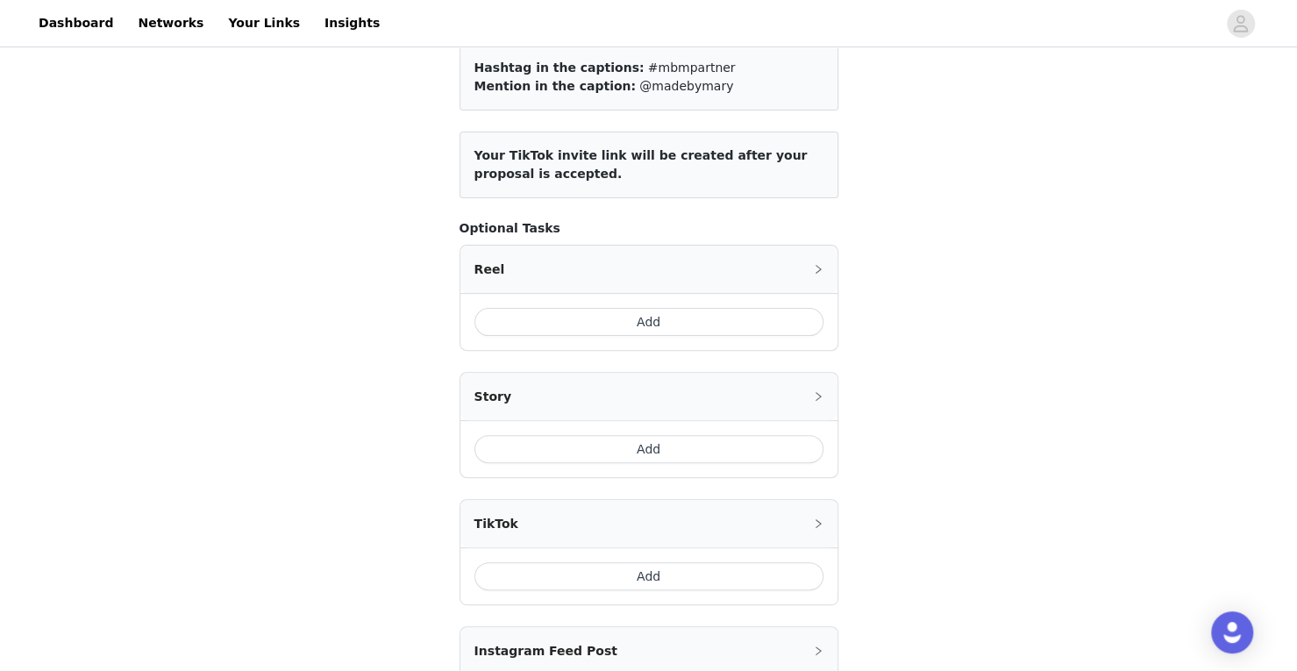
scroll to position [368, 0]
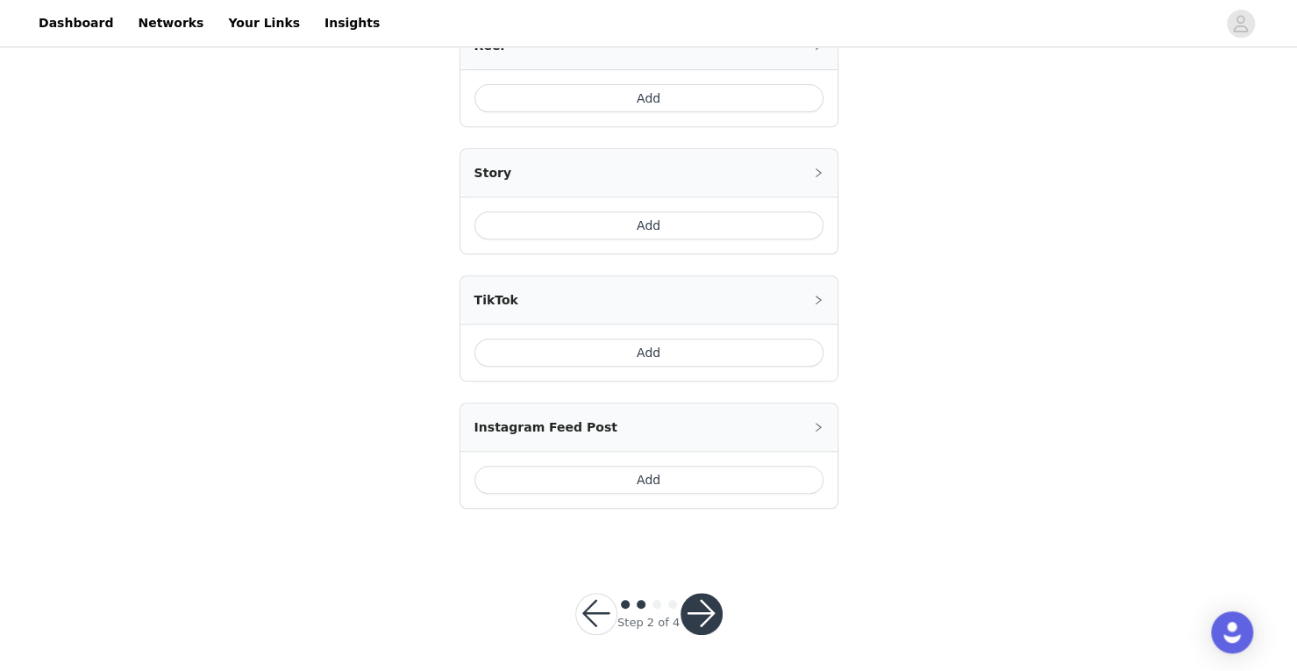
click at [704, 608] on button "button" at bounding box center [701, 614] width 42 height 42
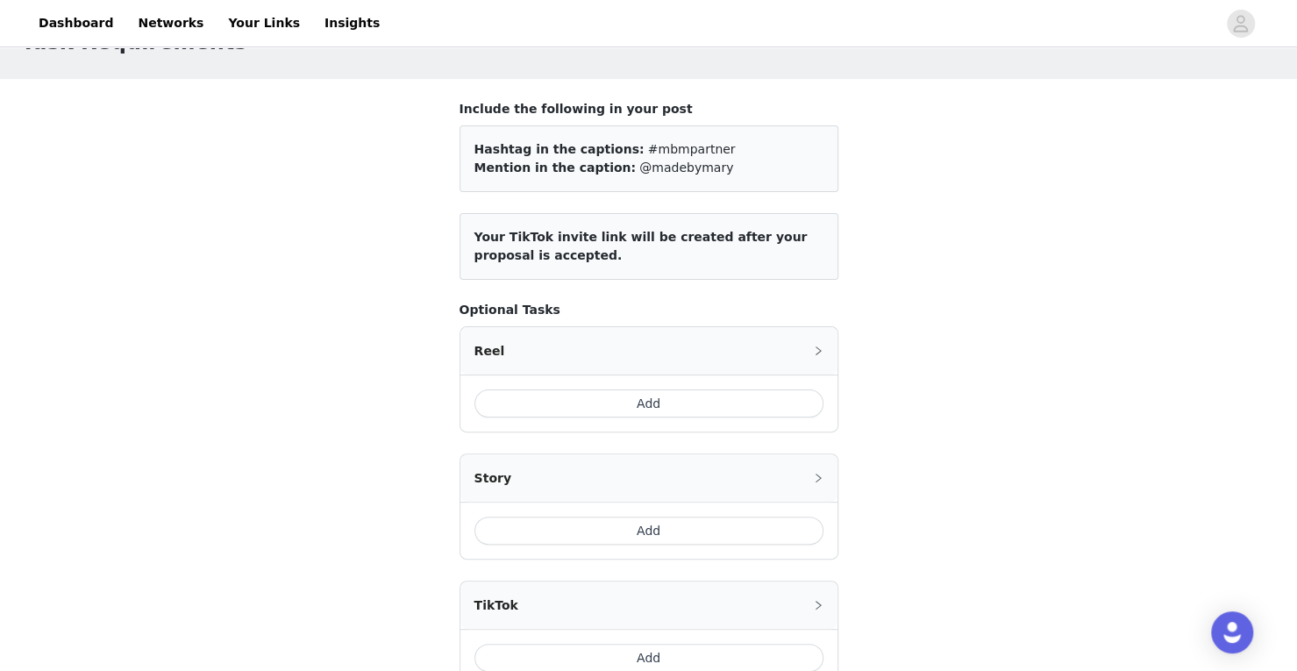
scroll to position [63, 0]
click at [726, 406] on button "Add" at bounding box center [648, 403] width 349 height 28
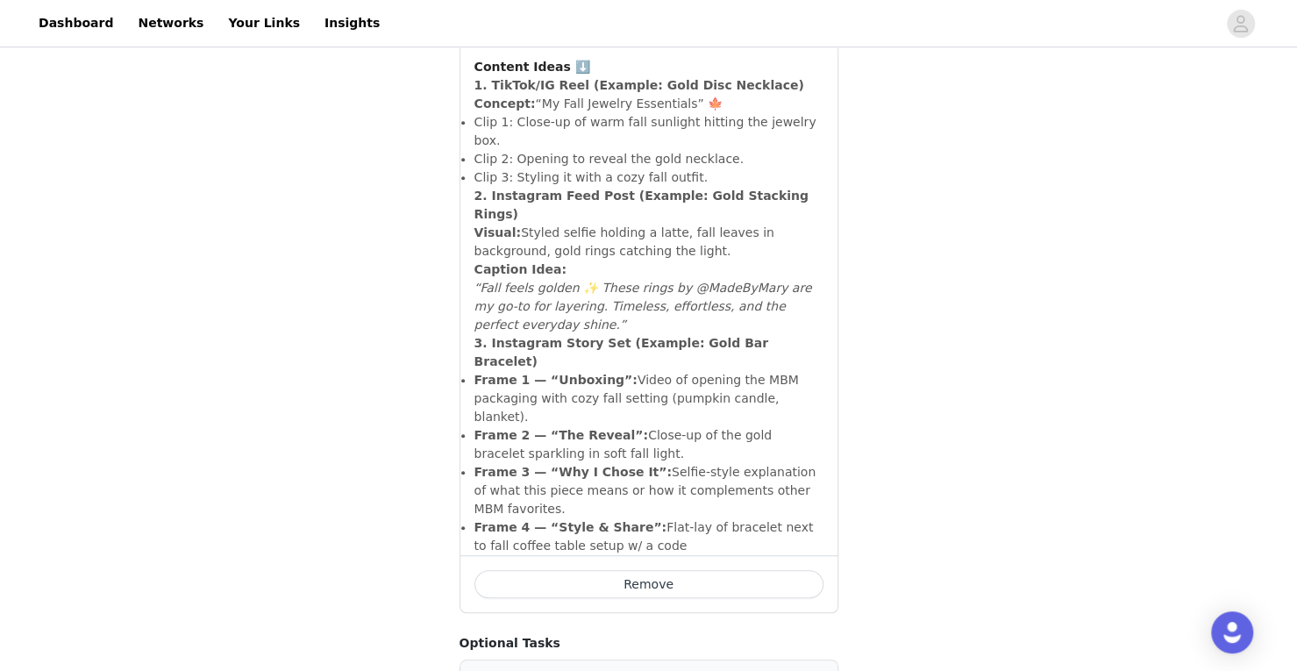
scroll to position [449, 0]
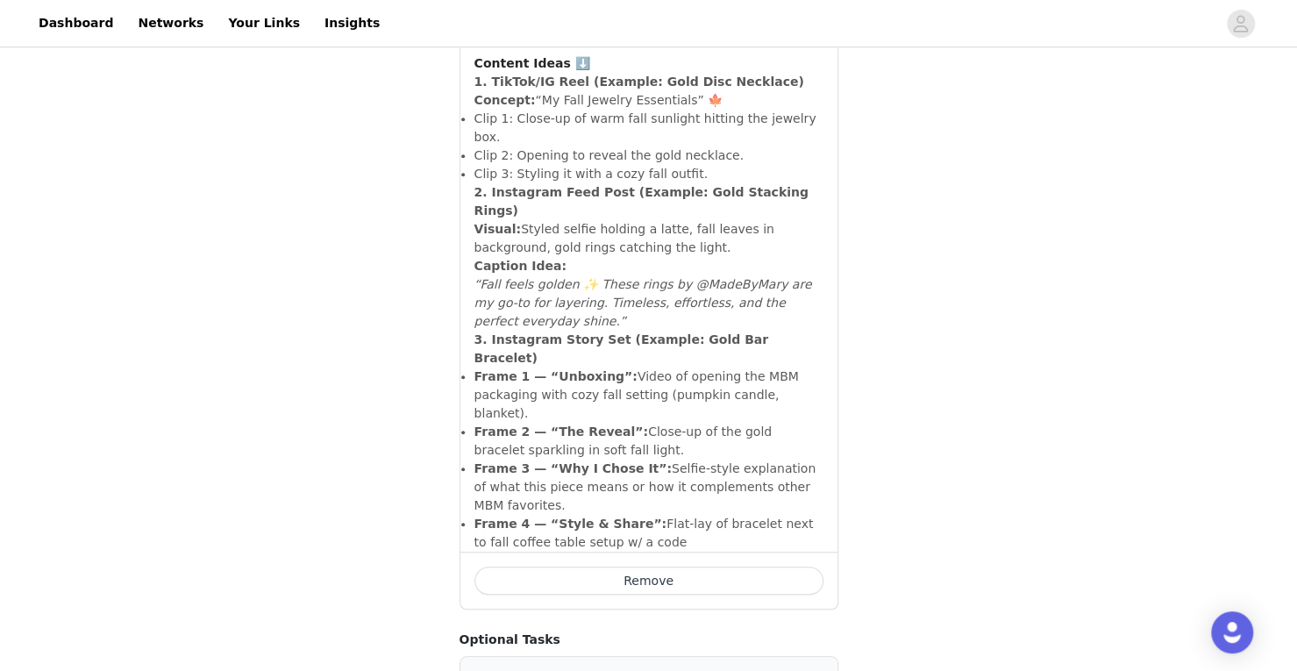
click at [693, 566] on button "Remove" at bounding box center [648, 580] width 349 height 28
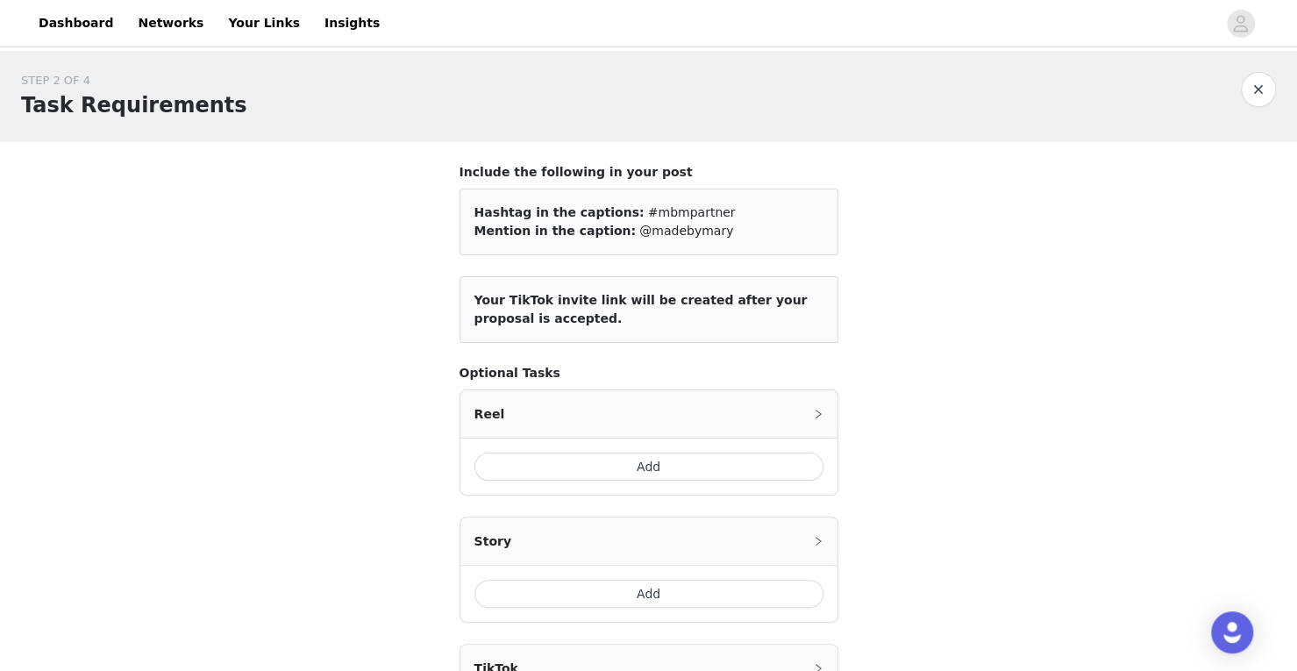
click at [673, 452] on button "Add" at bounding box center [648, 466] width 349 height 28
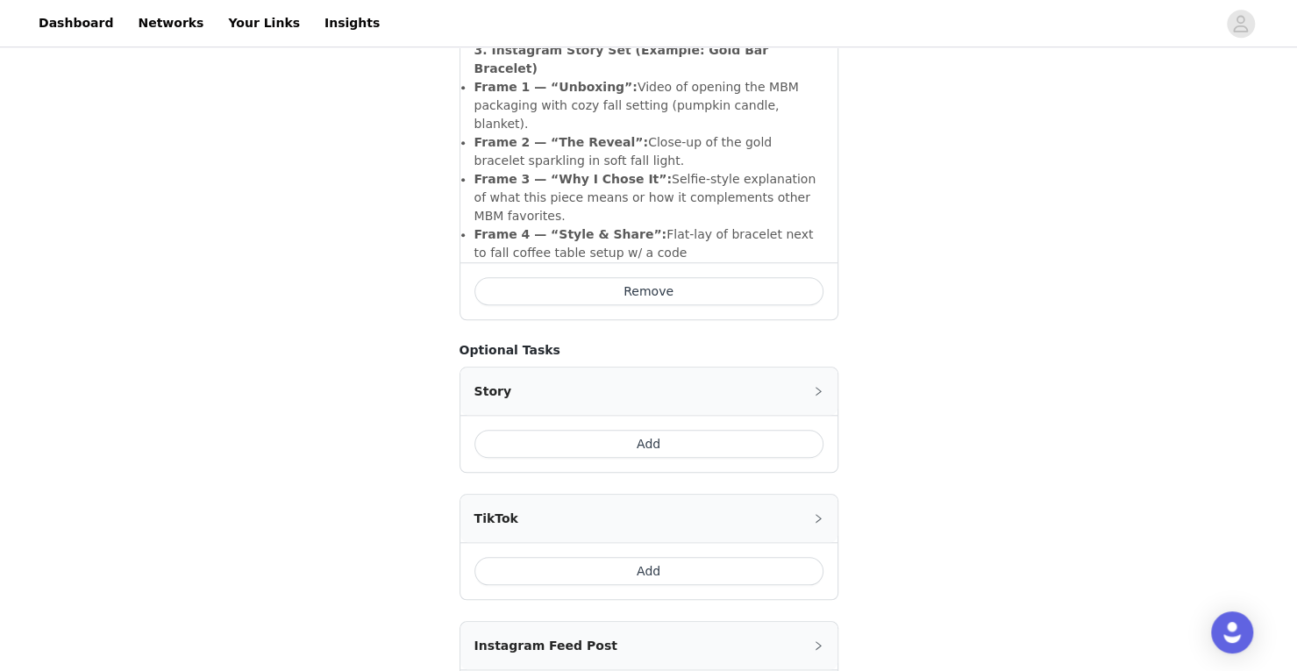
scroll to position [845, 0]
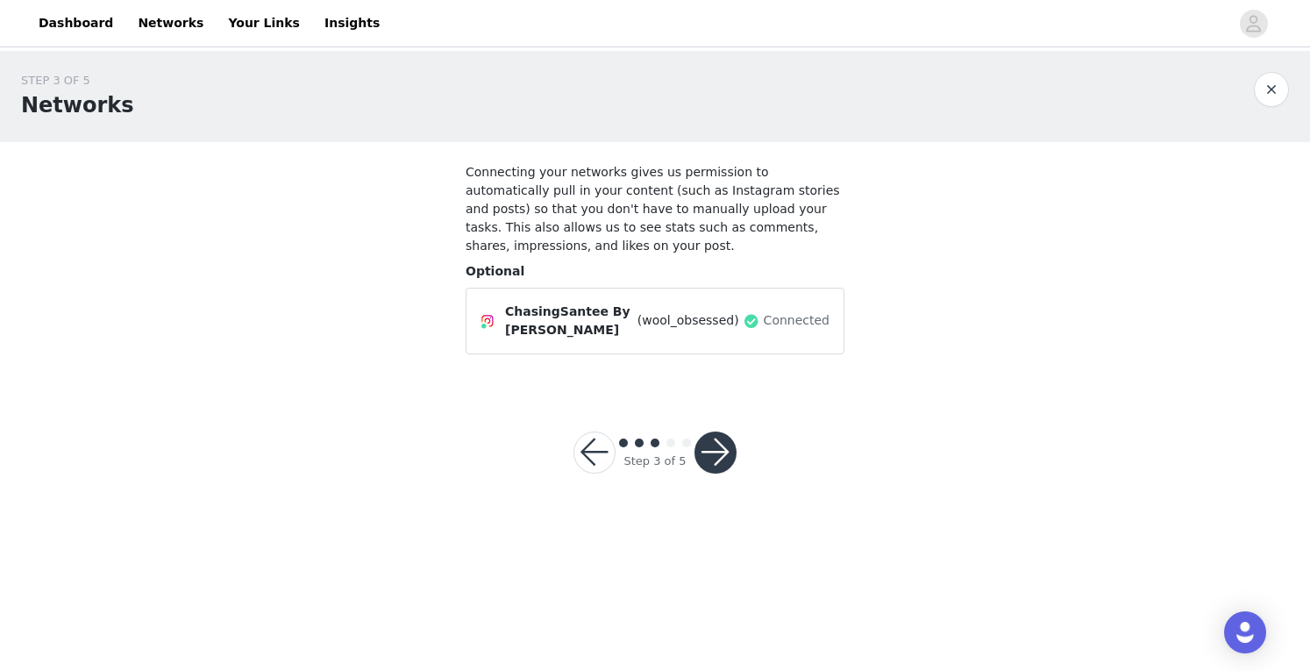
click at [710, 436] on button "button" at bounding box center [715, 452] width 42 height 42
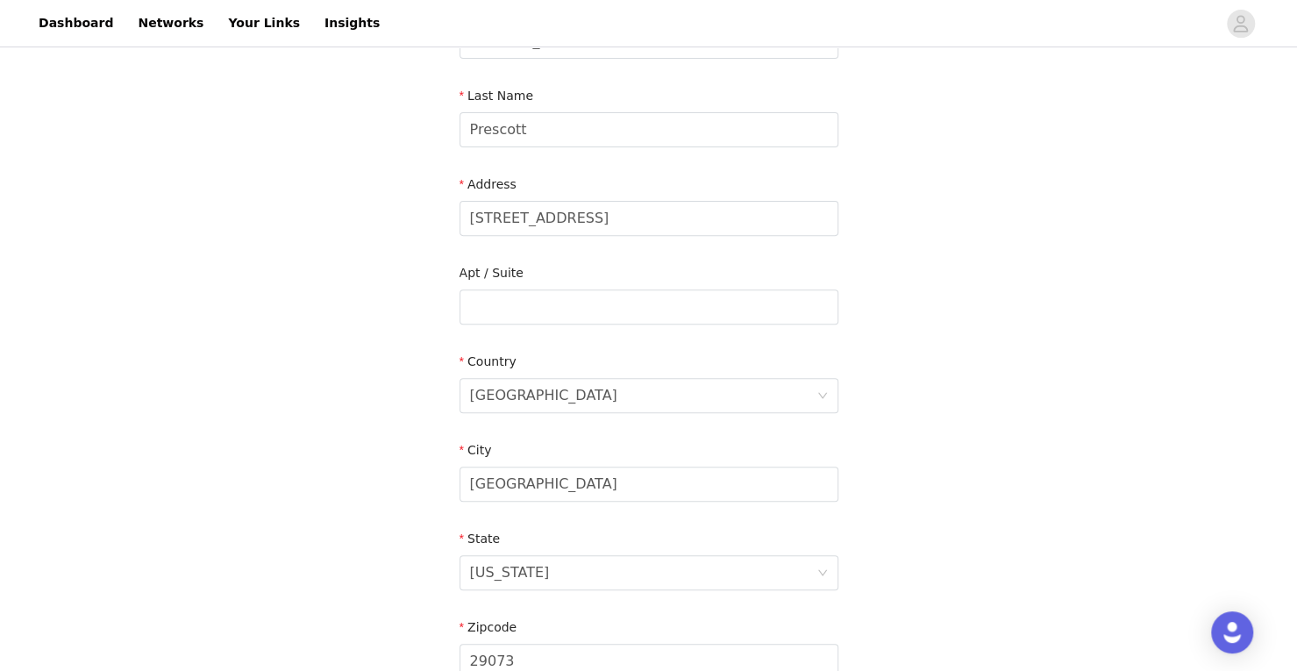
scroll to position [524, 0]
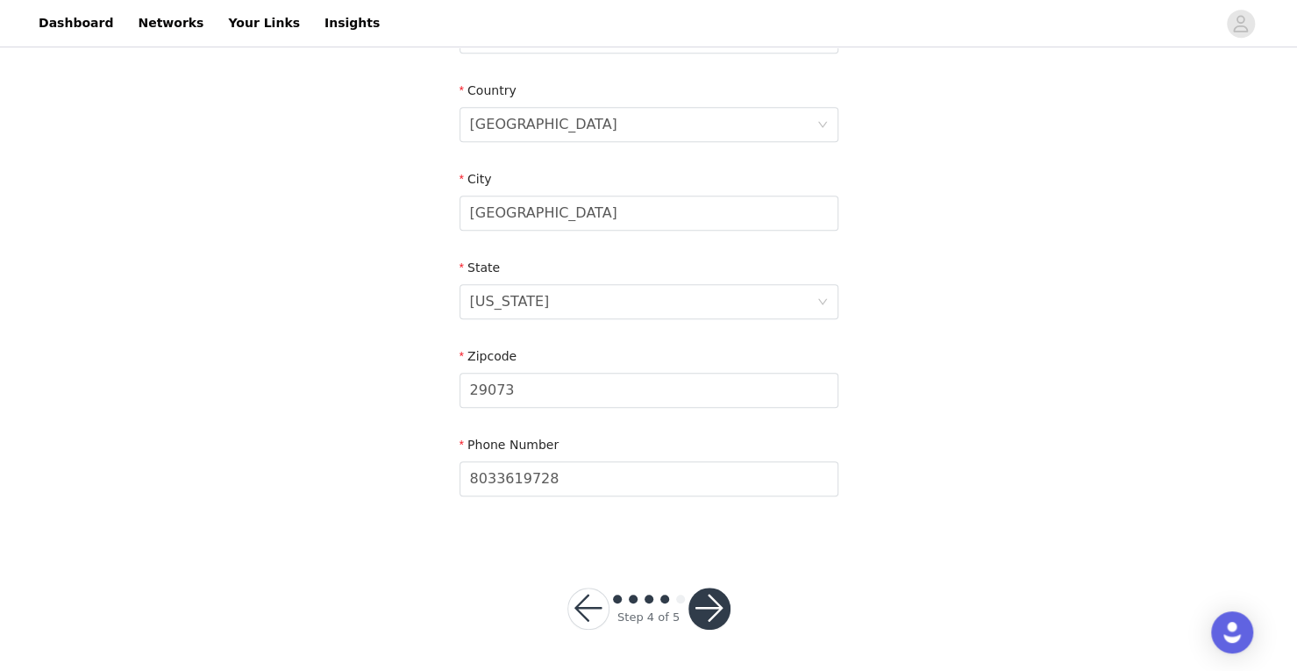
click at [701, 619] on button "button" at bounding box center [709, 608] width 42 height 42
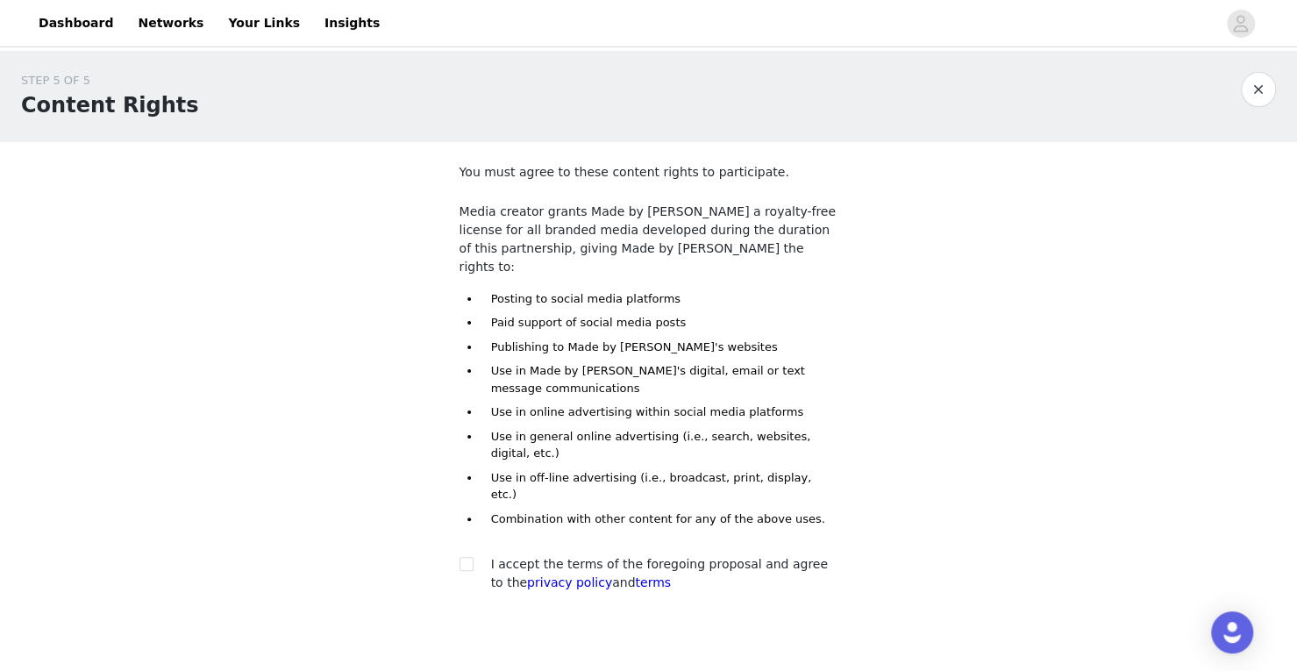
scroll to position [43, 0]
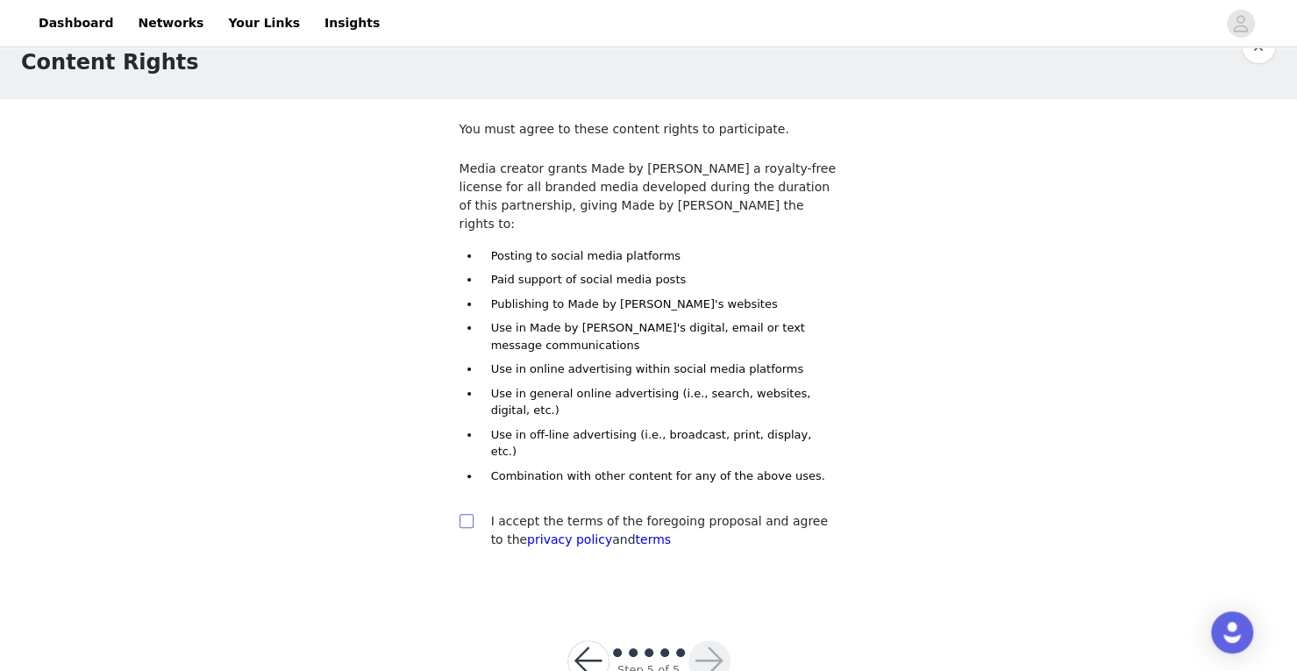
click at [468, 514] on input "checkbox" at bounding box center [465, 520] width 12 height 12
checkbox input "true"
click at [871, 506] on div "STEP 5 OF 5 Content Rights You must agree to these content rights to participat…" at bounding box center [648, 303] width 1297 height 590
click at [701, 640] on button "button" at bounding box center [709, 661] width 42 height 42
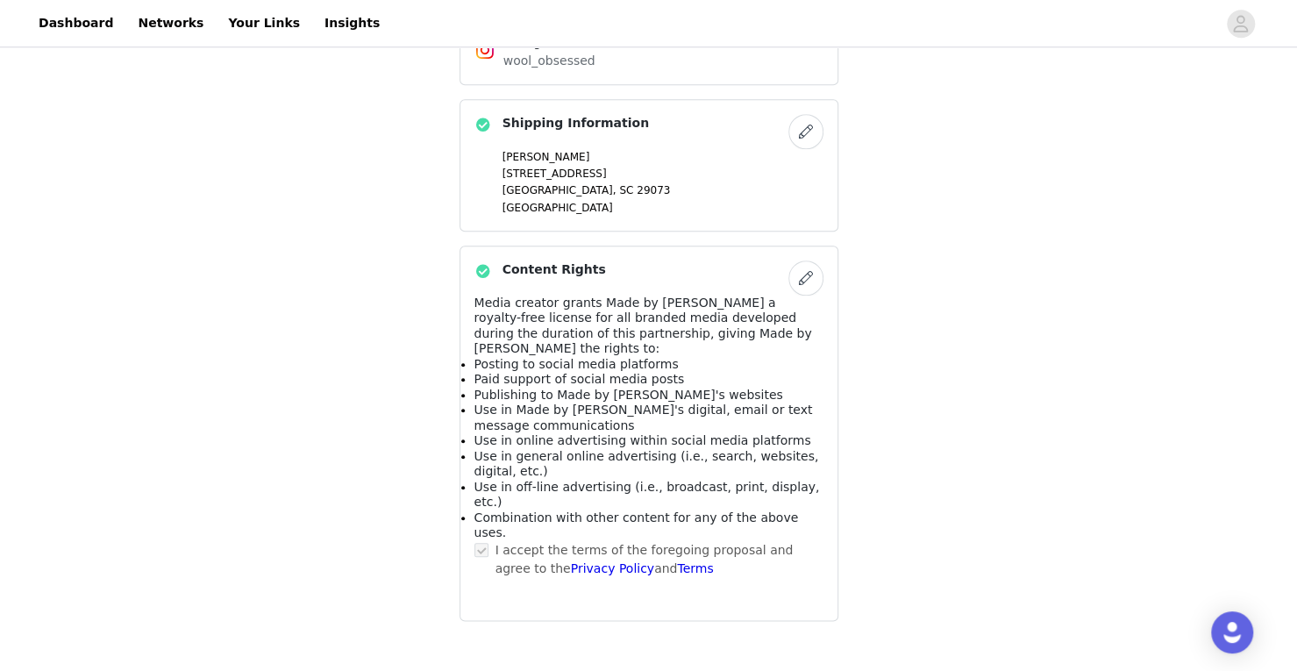
scroll to position [921, 0]
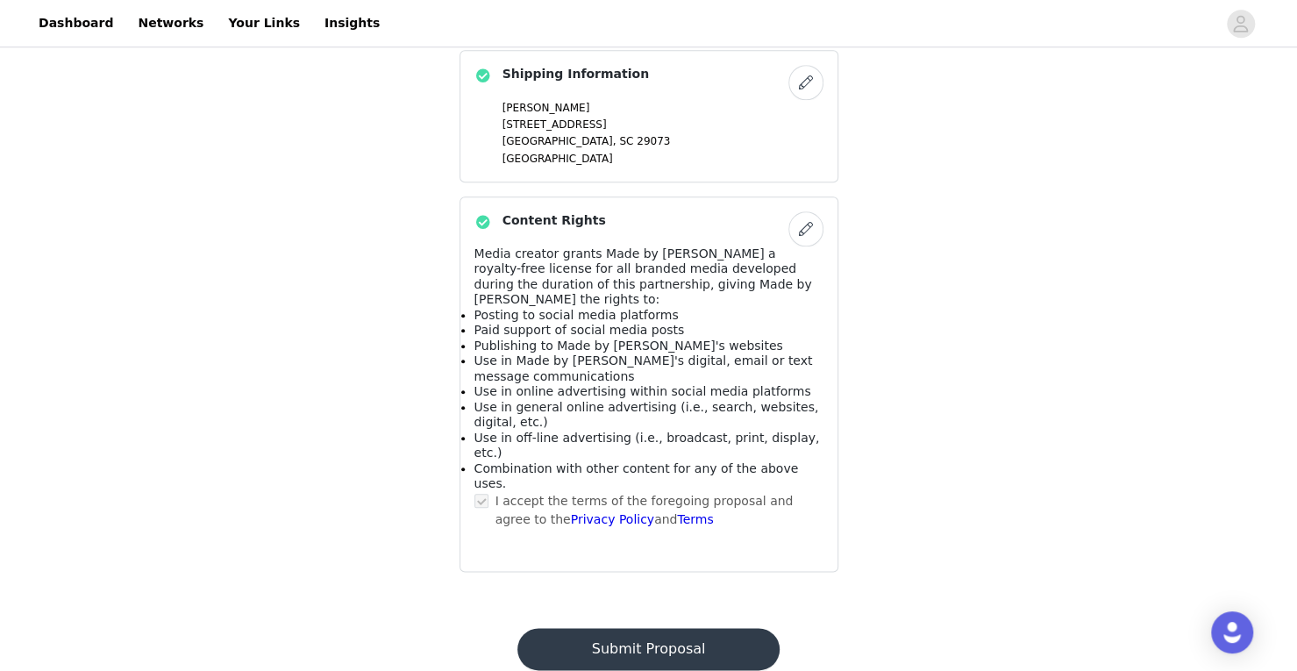
click at [670, 628] on button "Submit Proposal" at bounding box center [648, 649] width 262 height 42
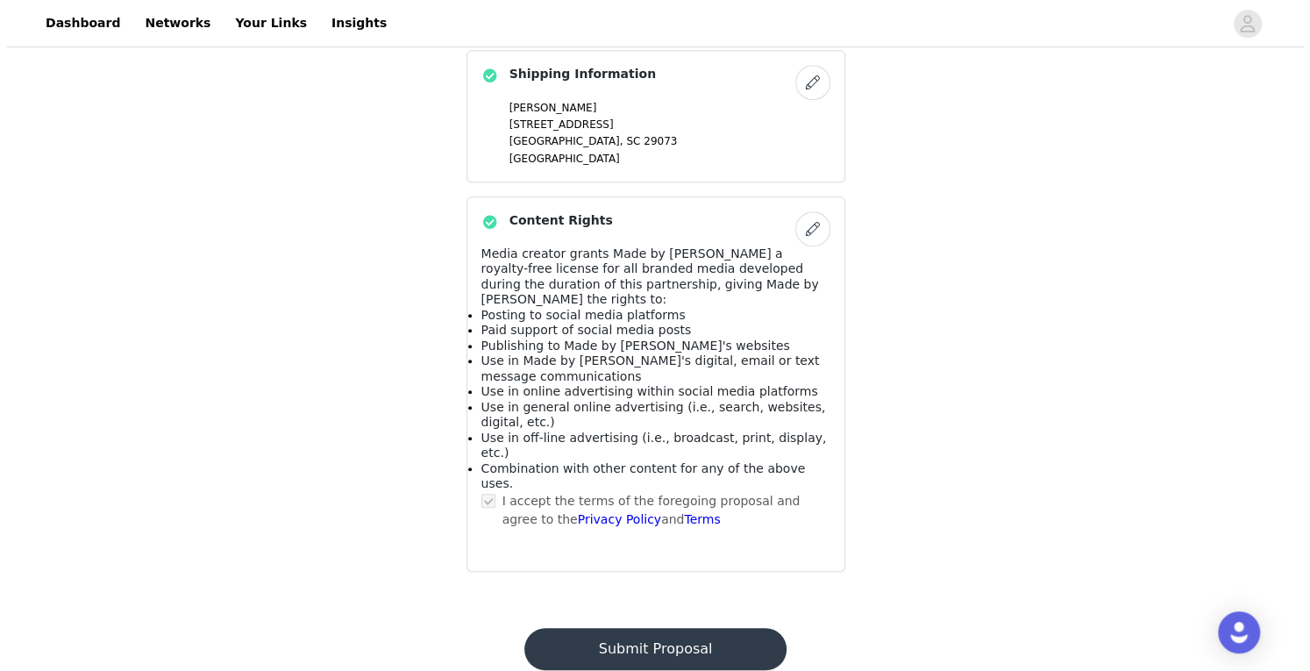
scroll to position [0, 0]
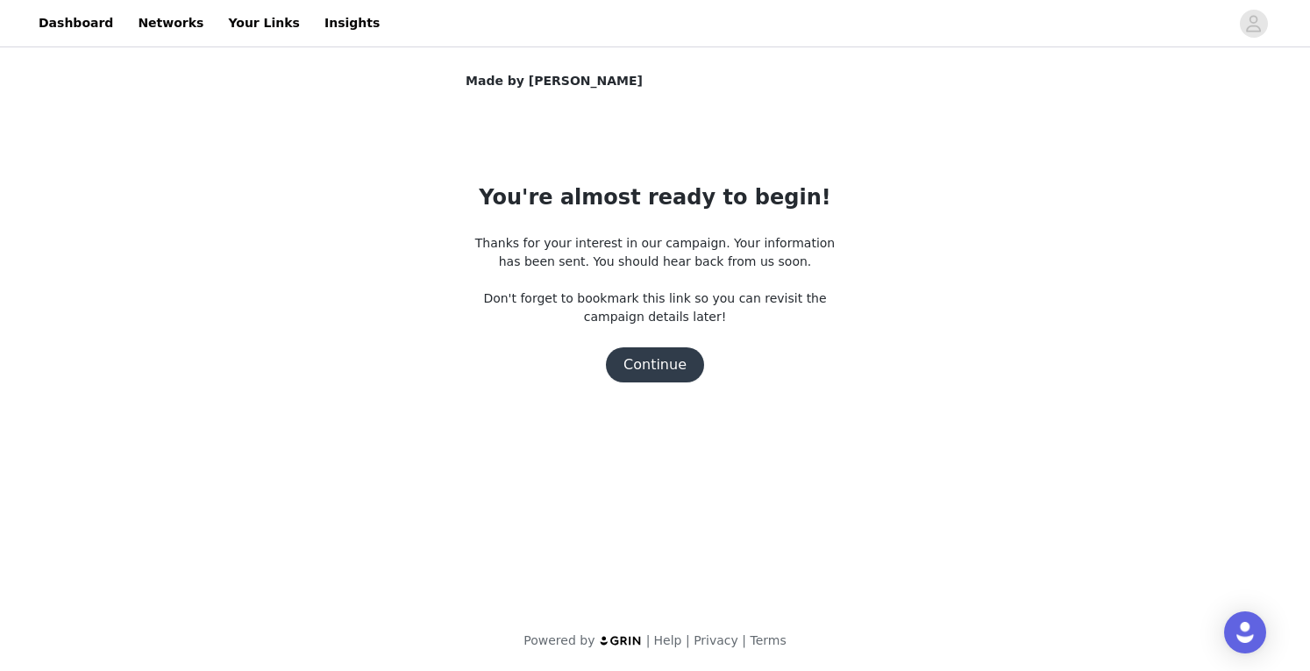
click at [656, 361] on button "Continue" at bounding box center [655, 364] width 98 height 35
